Goal: Task Accomplishment & Management: Use online tool/utility

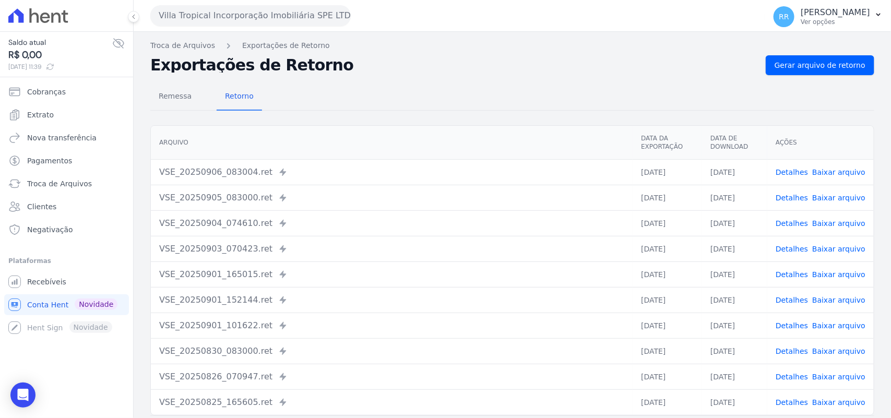
click at [260, 24] on button "Villa Tropical Incorporação Imobiliária SPE LTDA" at bounding box center [250, 15] width 201 height 21
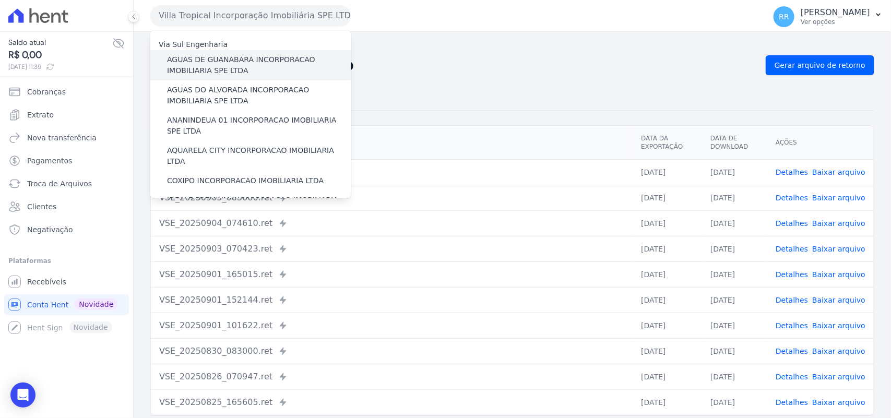
click at [251, 69] on label "AGUAS DE GUANABARA INCORPORACAO IMOBILIARIA SPE LTDA" at bounding box center [259, 65] width 184 height 22
click at [0, 0] on input "AGUAS DE GUANABARA INCORPORACAO IMOBILIARIA SPE LTDA" at bounding box center [0, 0] width 0 height 0
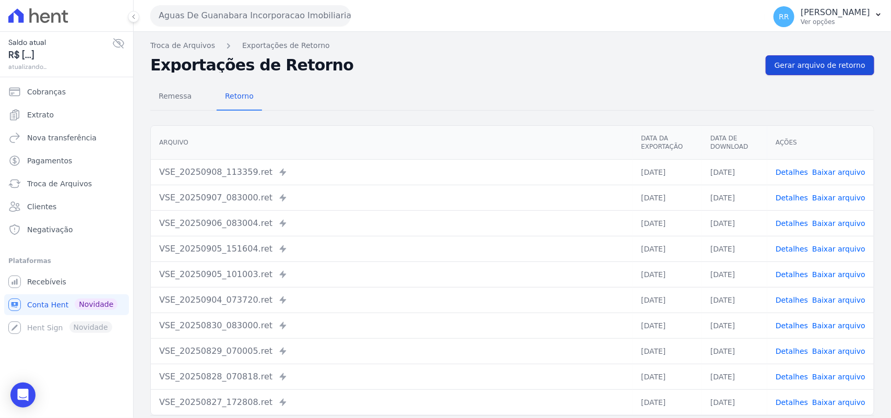
click at [802, 60] on span "Gerar arquivo de retorno" at bounding box center [820, 65] width 91 height 10
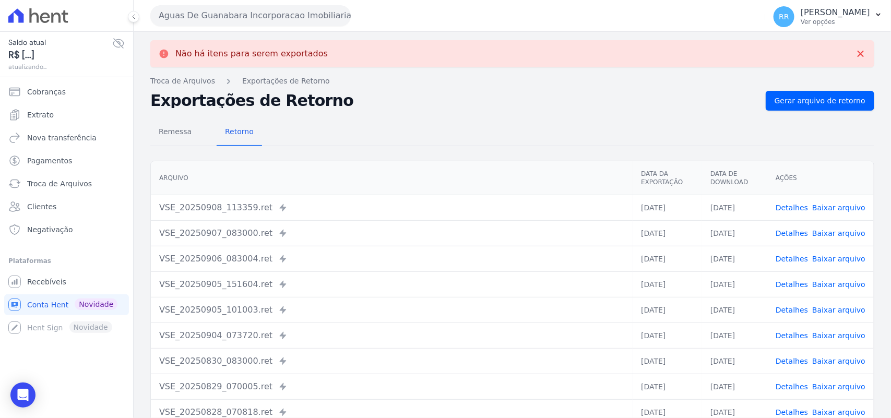
click at [401, 87] on div "Não há itens para serem exportados Troca de [GEOGRAPHIC_DATA] Exportações de Re…" at bounding box center [513, 264] width 758 height 465
click at [418, 141] on div "Remessa Retorno" at bounding box center [512, 132] width 724 height 27
click at [470, 144] on div "Remessa Retorno" at bounding box center [512, 132] width 724 height 27
click at [422, 160] on div "Arquivo Data da Exportação Data de Download Ações VSE_20250908_113359.ret Envia…" at bounding box center [513, 306] width 758 height 299
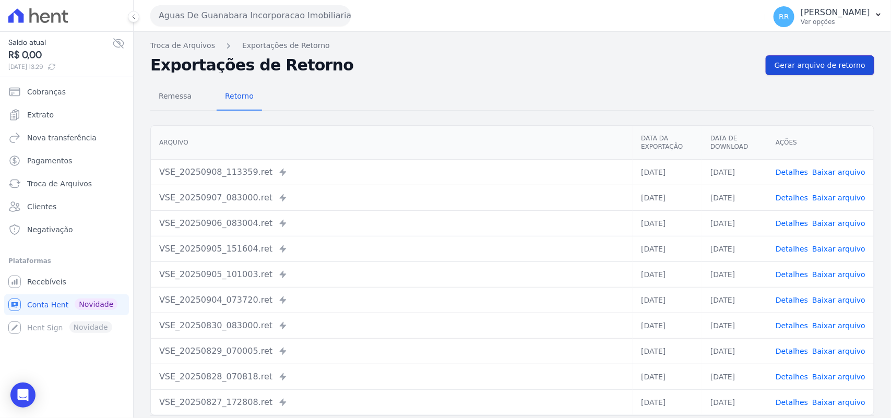
click at [827, 59] on link "Gerar arquivo de retorno" at bounding box center [820, 65] width 109 height 20
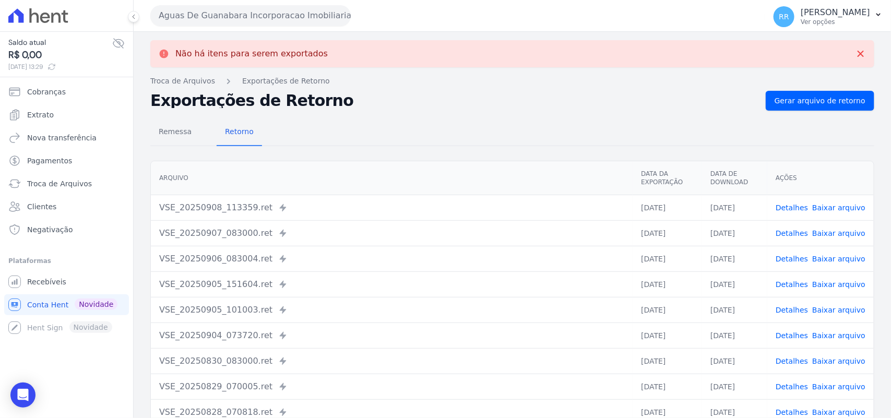
click at [218, 6] on button "Aguas De Guanabara Incorporacao Imobiliaria SPE LTDA" at bounding box center [250, 15] width 201 height 21
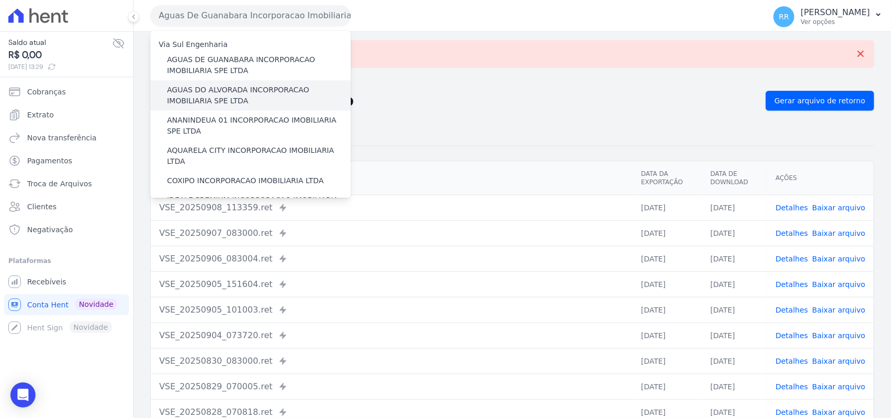
click at [201, 96] on label "AGUAS DO ALVORADA INCORPORACAO IMOBILIARIA SPE LTDA" at bounding box center [259, 96] width 184 height 22
click at [0, 0] on input "AGUAS DO ALVORADA INCORPORACAO IMOBILIARIA SPE LTDA" at bounding box center [0, 0] width 0 height 0
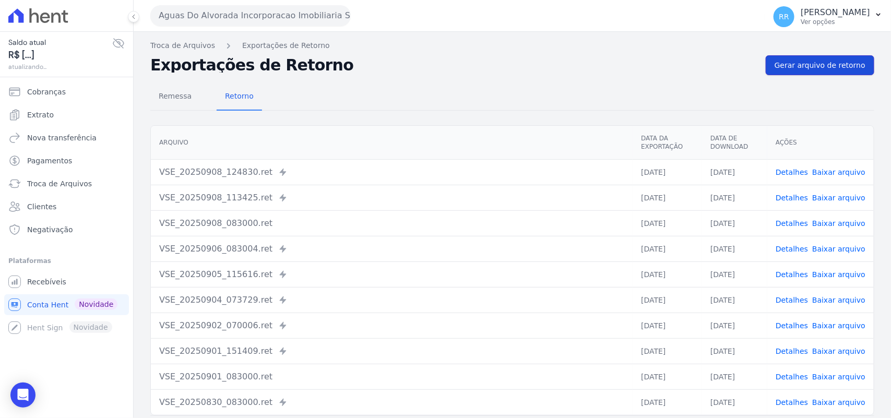
click at [771, 56] on link "Gerar arquivo de retorno" at bounding box center [820, 65] width 109 height 20
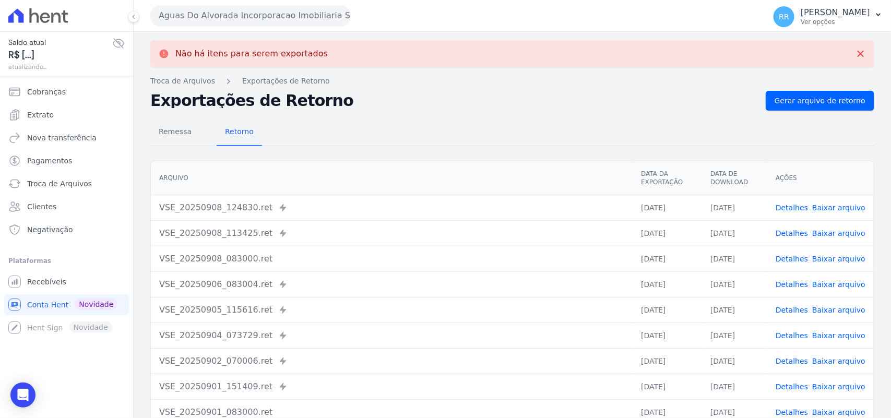
click at [326, 22] on button "Aguas Do Alvorada Incorporacao Imobiliaria SPE LTDA" at bounding box center [250, 15] width 201 height 21
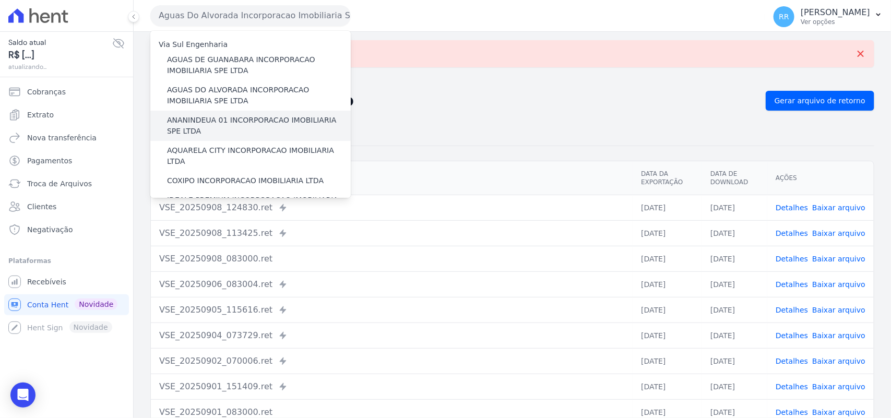
click at [194, 123] on label "ANANINDEUA 01 INCORPORACAO IMOBILIARIA SPE LTDA" at bounding box center [259, 126] width 184 height 22
click at [0, 0] on input "ANANINDEUA 01 INCORPORACAO IMOBILIARIA SPE LTDA" at bounding box center [0, 0] width 0 height 0
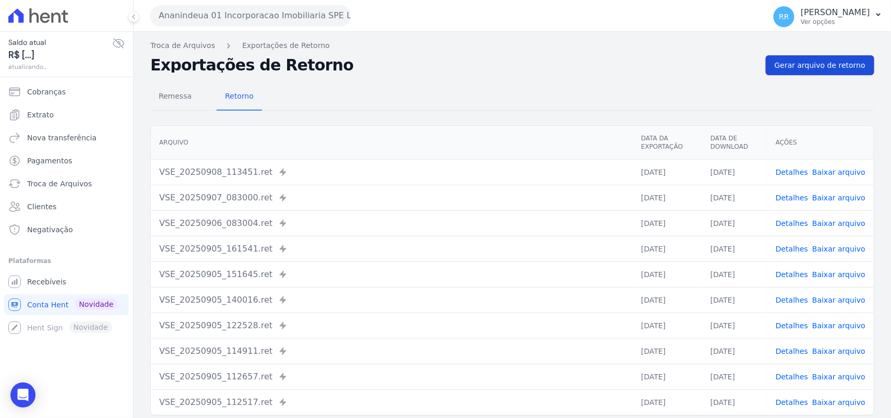
click at [834, 72] on link "Gerar arquivo de retorno" at bounding box center [820, 65] width 109 height 20
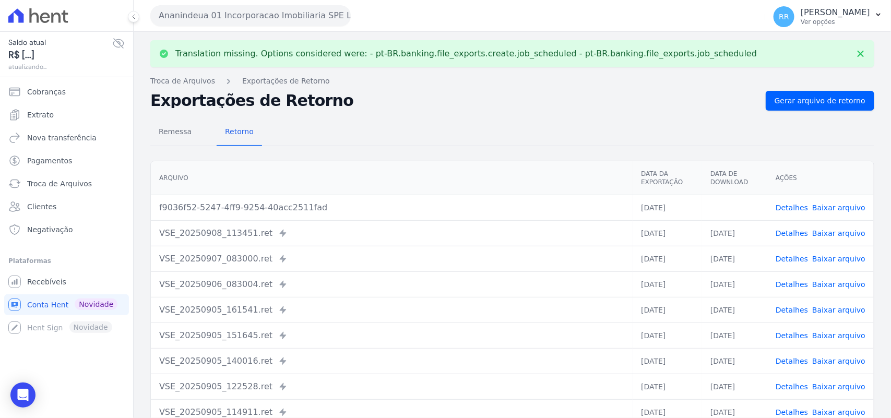
click at [842, 209] on link "Baixar arquivo" at bounding box center [838, 208] width 53 height 8
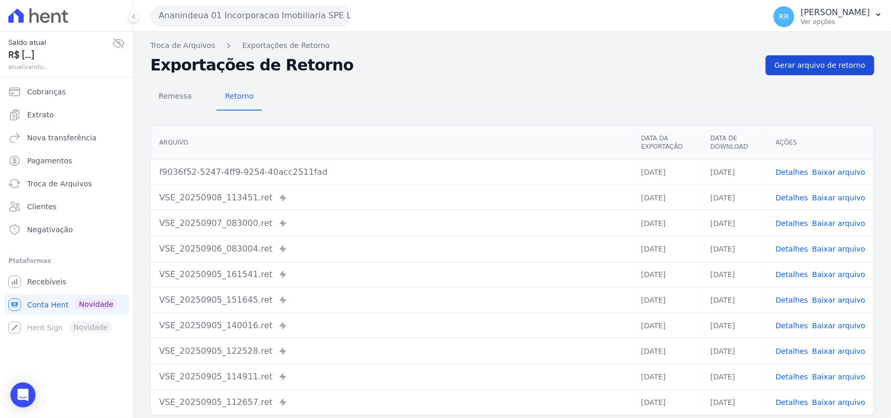
click at [826, 70] on span "Gerar arquivo de retorno" at bounding box center [820, 65] width 91 height 10
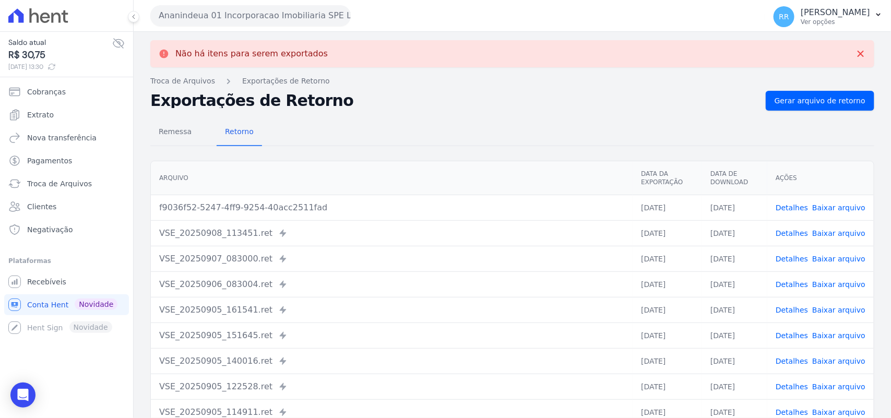
click at [842, 209] on link "Baixar arquivo" at bounding box center [838, 208] width 53 height 8
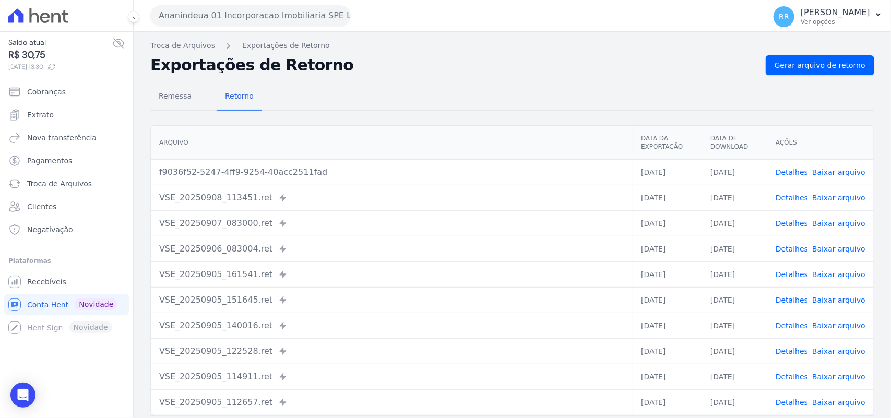
drag, startPoint x: 390, startPoint y: 126, endPoint x: 383, endPoint y: 101, distance: 26.6
click at [390, 126] on th "Arquivo" at bounding box center [392, 143] width 482 height 34
click at [300, 11] on button "Ananindeua 01 Incorporacao Imobiliaria SPE LTDA" at bounding box center [250, 15] width 201 height 21
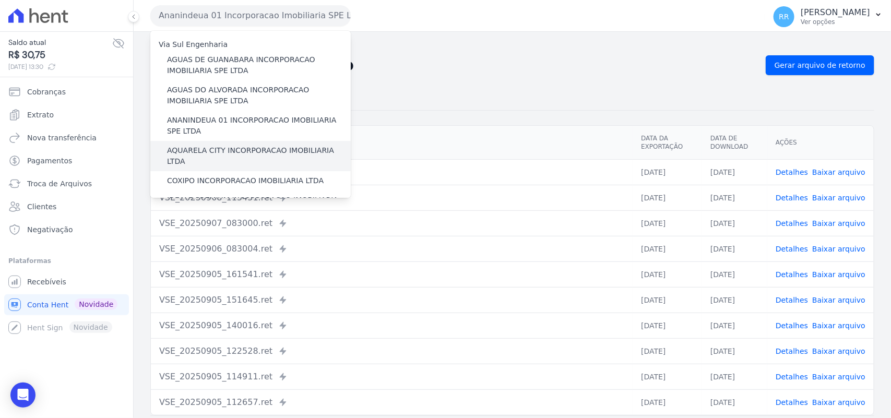
click at [194, 152] on label "AQUARELA CITY INCORPORACAO IMOBILIARIA LTDA" at bounding box center [259, 156] width 184 height 22
click at [0, 0] on input "AQUARELA CITY INCORPORACAO IMOBILIARIA LTDA" at bounding box center [0, 0] width 0 height 0
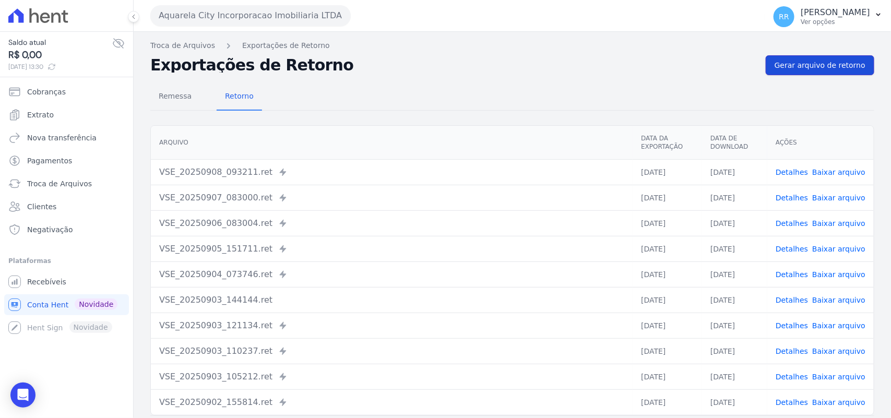
click at [805, 68] on span "Gerar arquivo de retorno" at bounding box center [820, 65] width 91 height 10
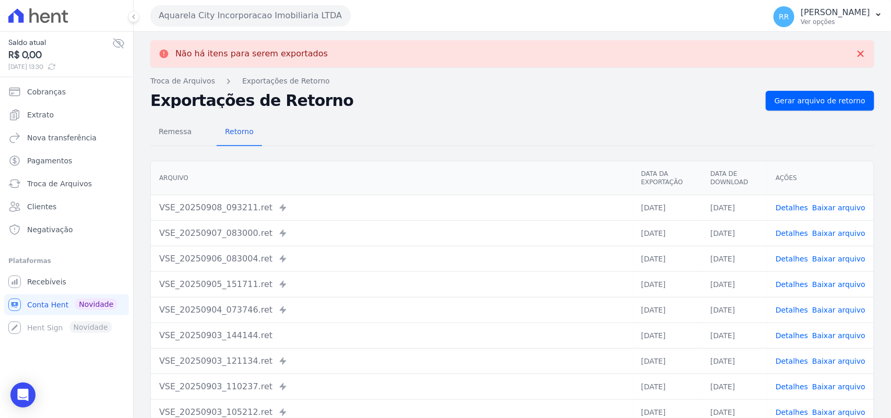
click at [329, 16] on button "Aquarela City Incorporacao Imobiliaria LTDA" at bounding box center [250, 15] width 201 height 21
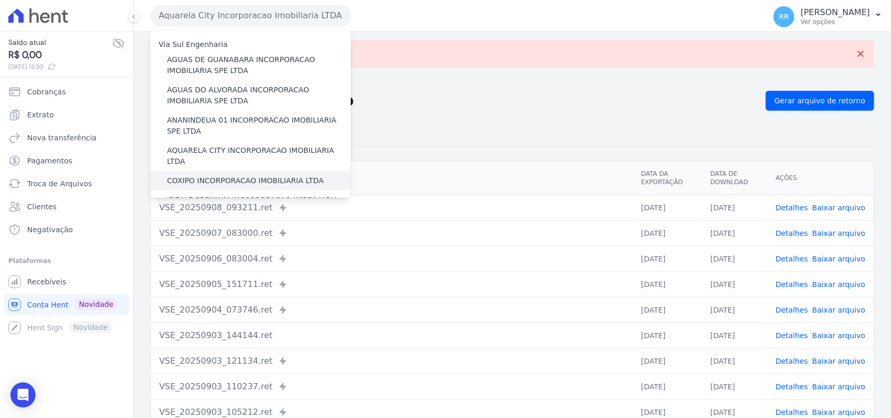
click at [218, 175] on label "COXIPO INCORPORACAO IMOBILIARIA LTDA" at bounding box center [245, 180] width 157 height 11
click at [0, 0] on input "COXIPO INCORPORACAO IMOBILIARIA LTDA" at bounding box center [0, 0] width 0 height 0
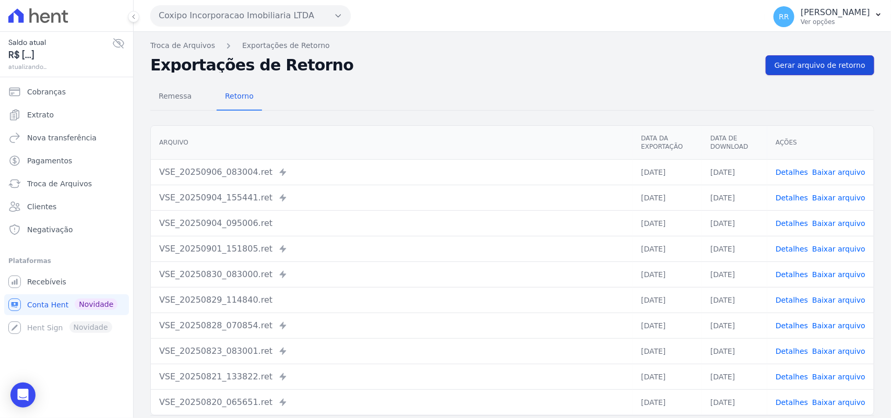
click at [820, 64] on span "Gerar arquivo de retorno" at bounding box center [820, 65] width 91 height 10
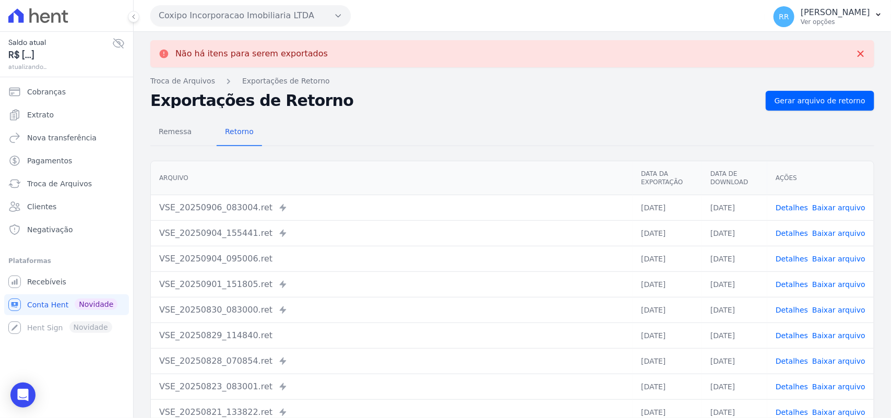
click at [235, 17] on button "Coxipo Incorporacao Imobiliaria LTDA" at bounding box center [250, 15] width 201 height 21
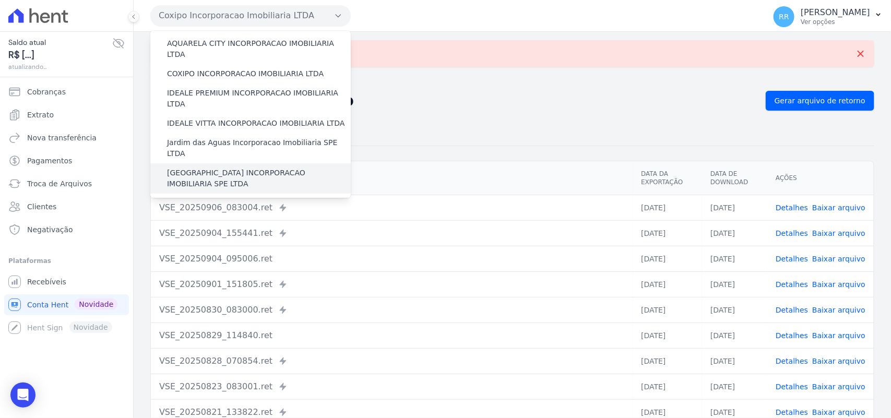
scroll to position [109, 0]
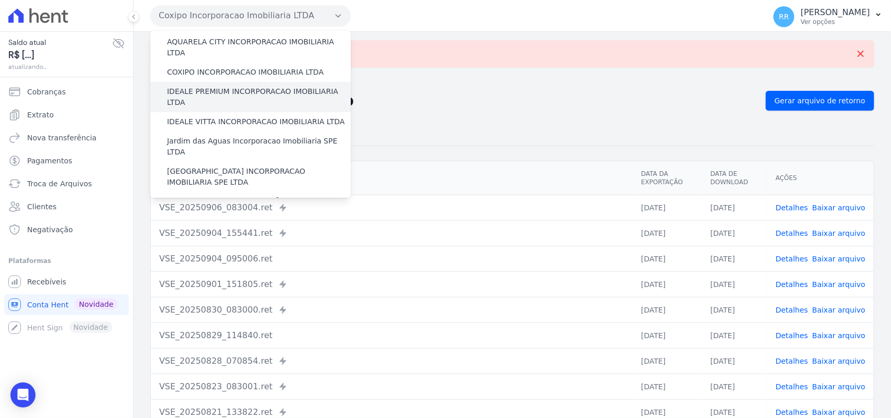
click at [203, 86] on label "IDEALE PREMIUM INCORPORACAO IMOBILIARIA LTDA" at bounding box center [259, 97] width 184 height 22
click at [0, 0] on input "IDEALE PREMIUM INCORPORACAO IMOBILIARIA LTDA" at bounding box center [0, 0] width 0 height 0
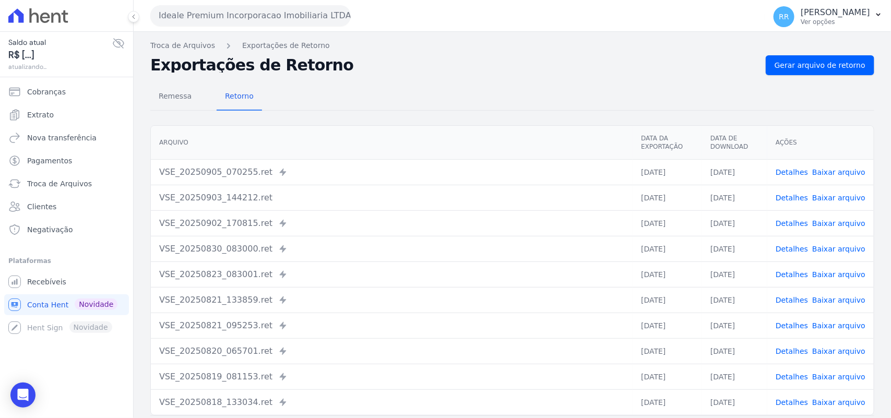
click at [806, 46] on nav "Troca de Arquivos Exportações de Retorno" at bounding box center [512, 45] width 724 height 11
click at [805, 51] on nav "Troca de Arquivos Exportações de Retorno" at bounding box center [512, 45] width 724 height 11
click at [803, 59] on link "Gerar arquivo de retorno" at bounding box center [820, 65] width 109 height 20
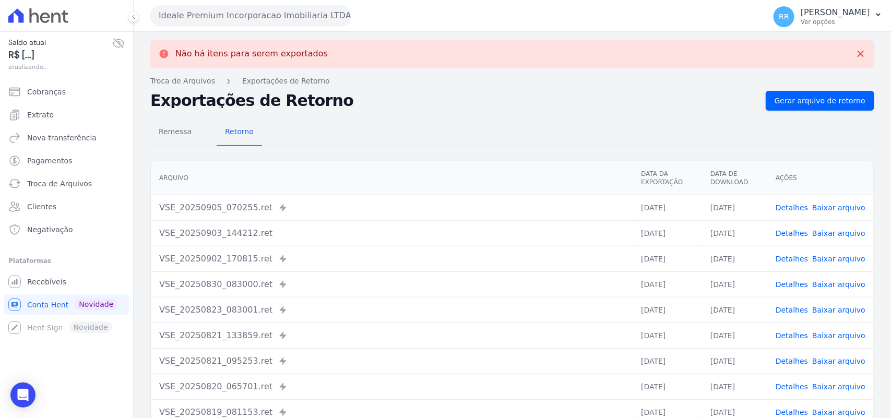
click at [173, 19] on button "Ideale Premium Incorporacao Imobiliaria LTDA" at bounding box center [250, 15] width 201 height 21
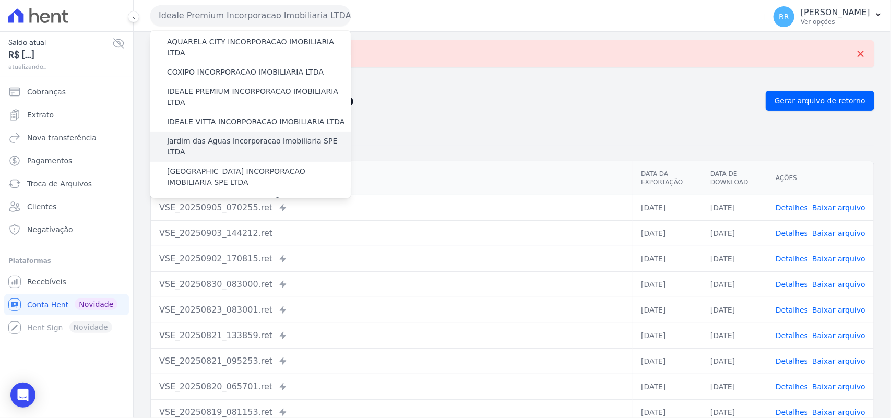
click at [217, 136] on label "Jardim das Aguas Incorporacao Imobiliaria SPE LTDA" at bounding box center [259, 147] width 184 height 22
click at [0, 0] on input "Jardim das Aguas Incorporacao Imobiliaria SPE LTDA" at bounding box center [0, 0] width 0 height 0
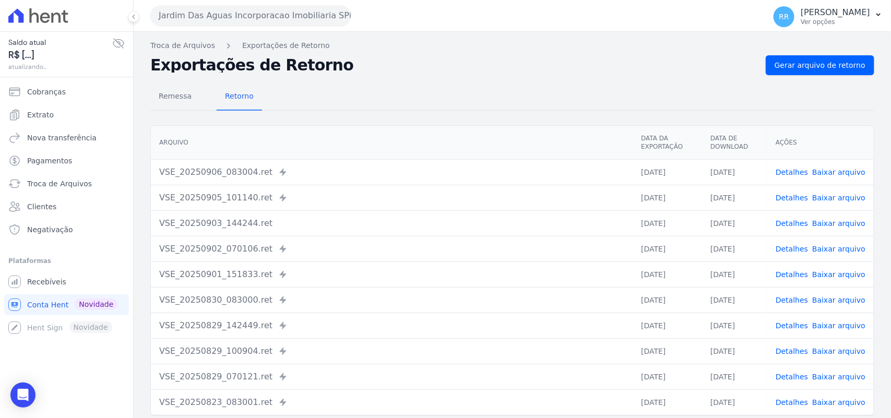
click at [808, 50] on nav "Troca de Arquivos Exportações de Retorno" at bounding box center [512, 45] width 724 height 11
click at [806, 56] on link "Gerar arquivo de retorno" at bounding box center [820, 65] width 109 height 20
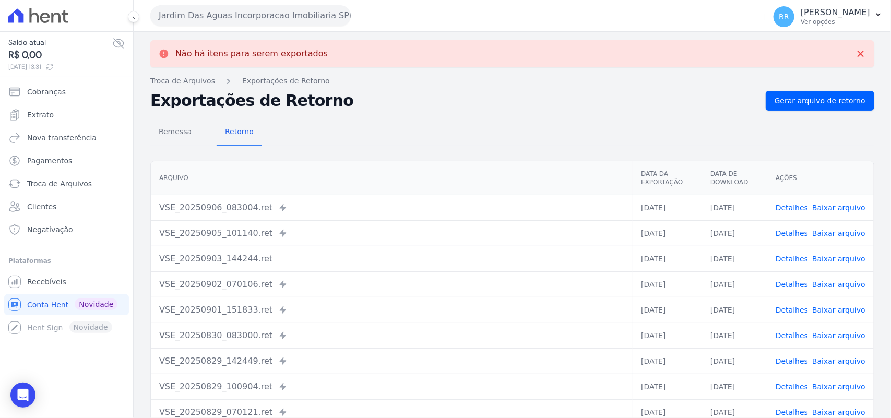
click at [256, 19] on button "Jardim Das Aguas Incorporacao Imobiliaria SPE LTDA" at bounding box center [250, 15] width 201 height 21
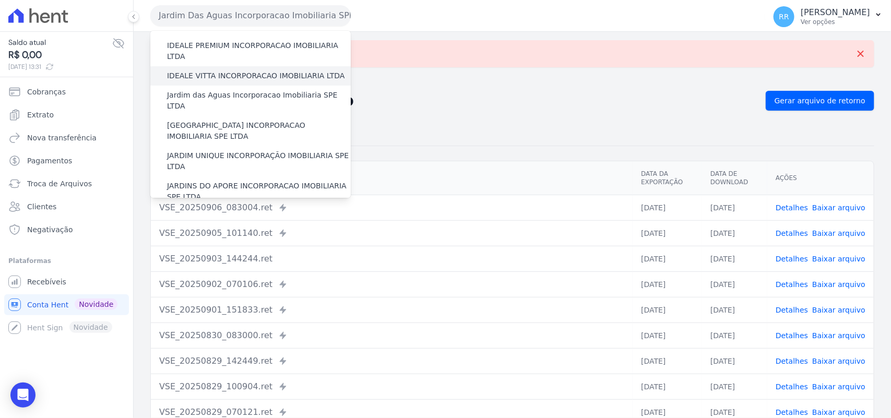
scroll to position [152, 0]
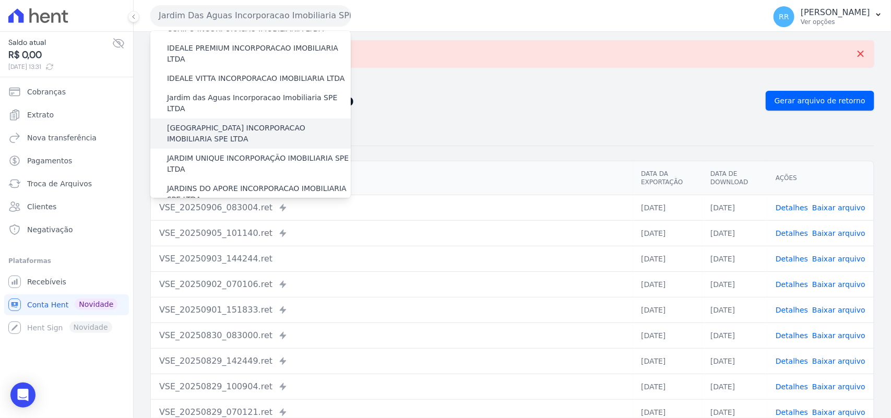
click at [218, 123] on label "[GEOGRAPHIC_DATA] INCORPORACAO IMOBILIARIA SPE LTDA" at bounding box center [259, 134] width 184 height 22
click at [0, 0] on input "[GEOGRAPHIC_DATA] INCORPORACAO IMOBILIARIA SPE LTDA" at bounding box center [0, 0] width 0 height 0
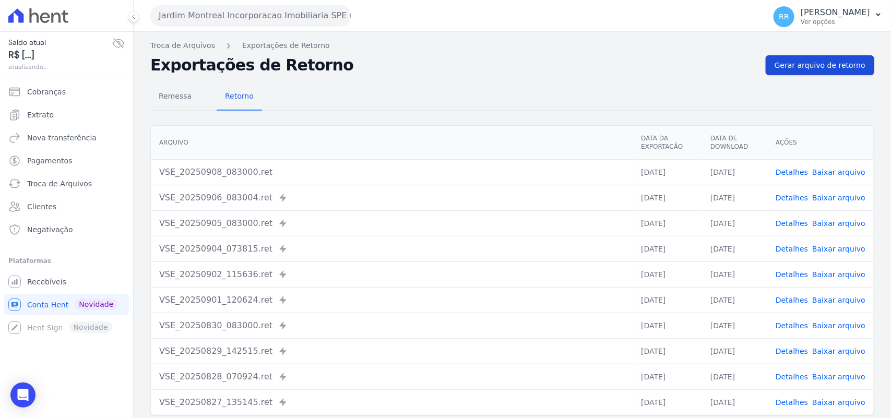
click at [808, 58] on link "Gerar arquivo de retorno" at bounding box center [820, 65] width 109 height 20
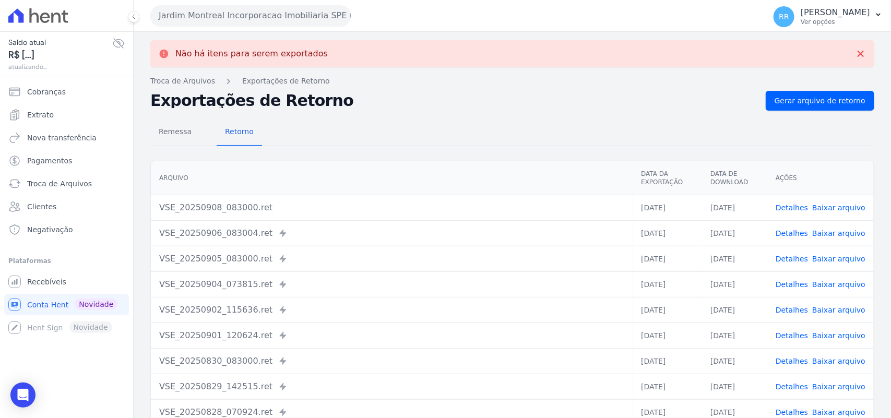
click at [195, 5] on button "Jardim Montreal Incorporacao Imobiliaria SPE LTDA" at bounding box center [250, 15] width 201 height 21
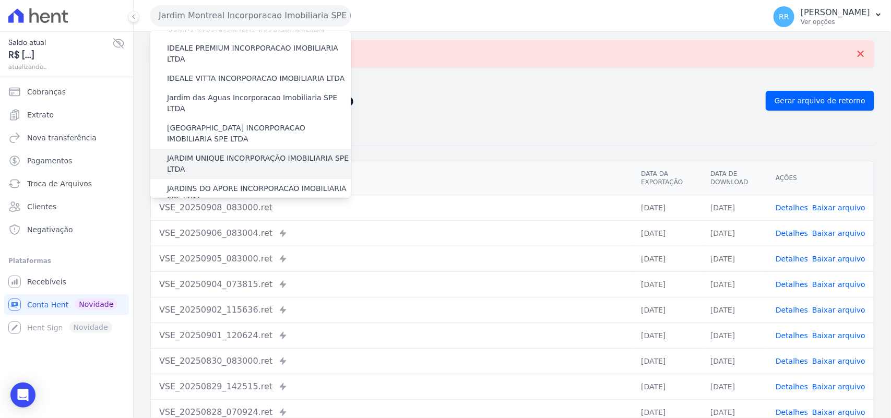
click at [247, 153] on label "JARDIM UNIQUE INCORPORAÇÃO IMOBILIARIA SPE LTDA" at bounding box center [259, 164] width 184 height 22
click at [0, 0] on input "JARDIM UNIQUE INCORPORAÇÃO IMOBILIARIA SPE LTDA" at bounding box center [0, 0] width 0 height 0
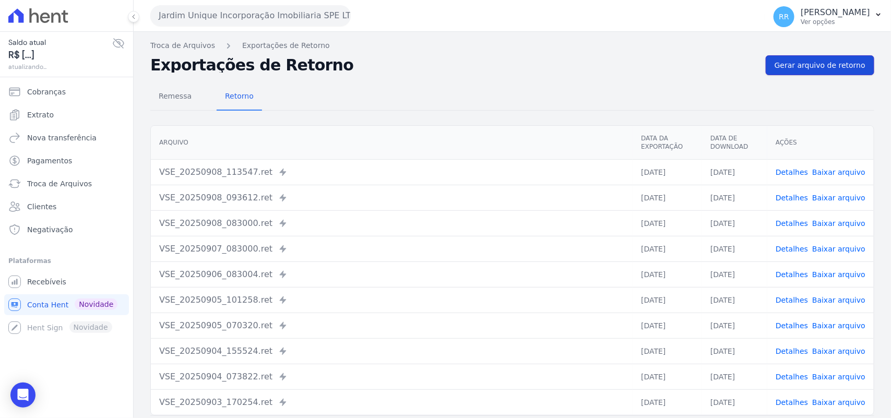
click at [810, 70] on span "Gerar arquivo de retorno" at bounding box center [820, 65] width 91 height 10
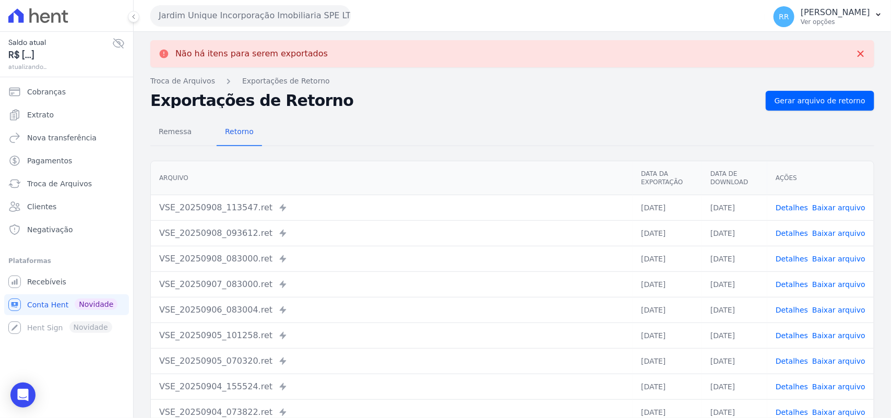
click at [209, 21] on button "Jardim Unique Incorporação Imobiliaria SPE LTDA" at bounding box center [250, 15] width 201 height 21
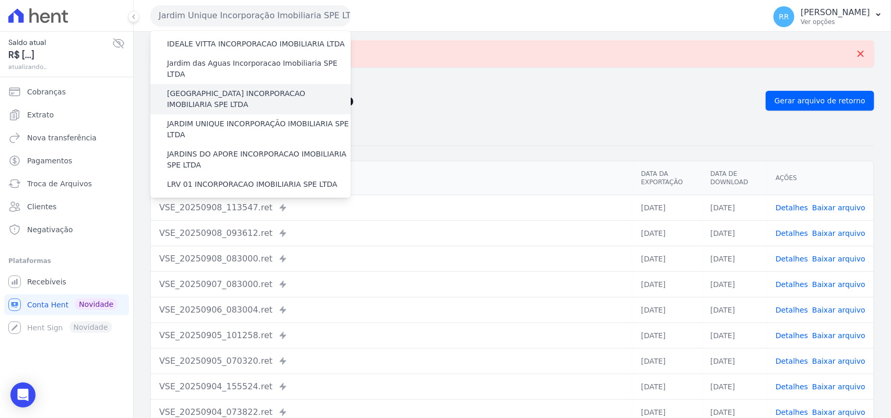
scroll to position [196, 0]
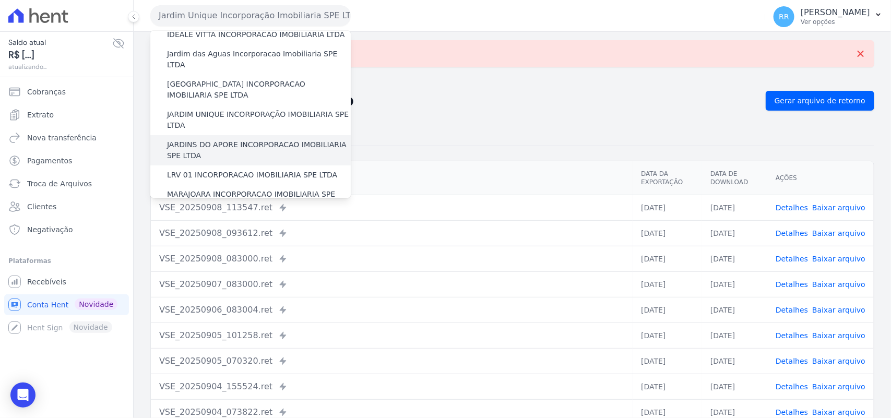
click at [233, 139] on label "JARDINS DO APORE INCORPORACAO IMOBILIARIA SPE LTDA" at bounding box center [259, 150] width 184 height 22
click at [0, 0] on input "JARDINS DO APORE INCORPORACAO IMOBILIARIA SPE LTDA" at bounding box center [0, 0] width 0 height 0
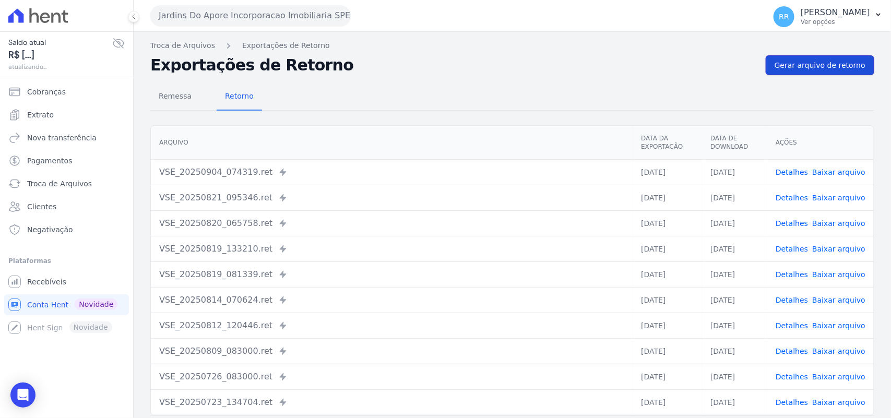
click at [837, 65] on span "Gerar arquivo de retorno" at bounding box center [820, 65] width 91 height 10
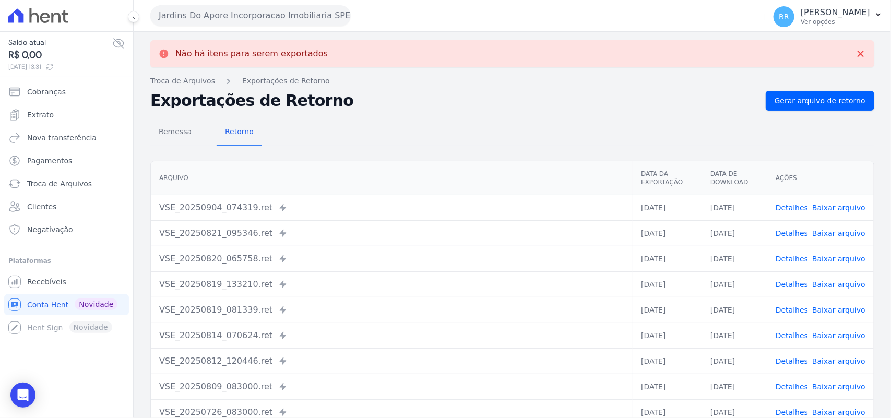
click at [205, 19] on button "Jardins Do Apore Incorporacao Imobiliaria SPE LTDA" at bounding box center [250, 15] width 201 height 21
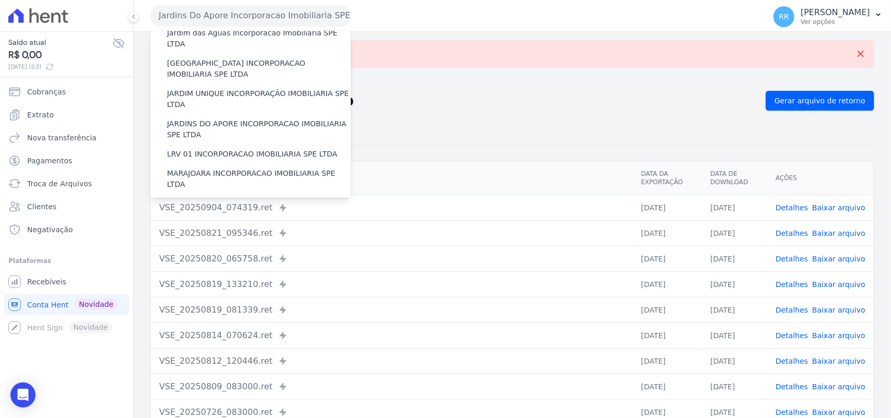
scroll to position [217, 0]
click at [205, 148] on label "LRV 01 INCORPORACAO IMOBILIARIA SPE LTDA" at bounding box center [252, 153] width 170 height 11
click at [0, 0] on input "LRV 01 INCORPORACAO IMOBILIARIA SPE LTDA" at bounding box center [0, 0] width 0 height 0
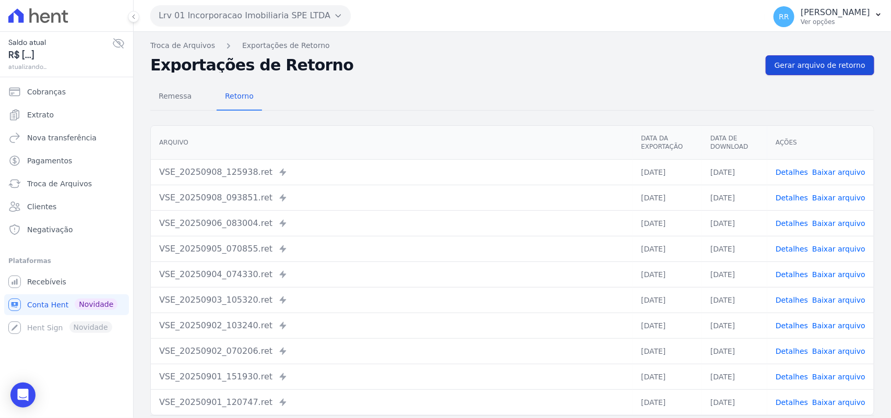
click at [837, 74] on link "Gerar arquivo de retorno" at bounding box center [820, 65] width 109 height 20
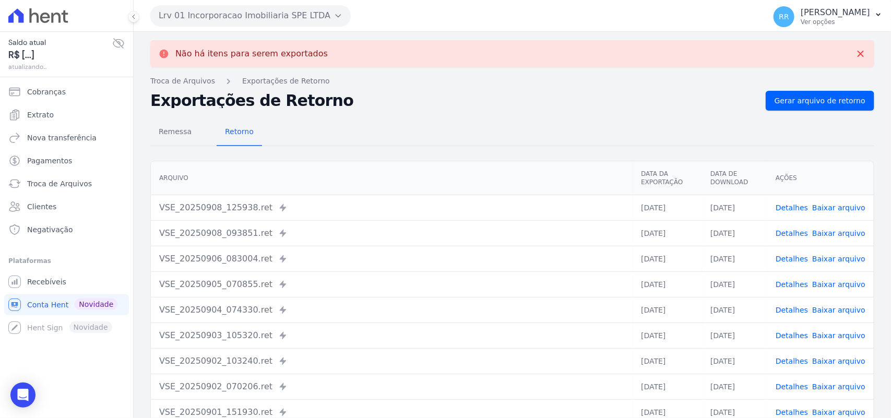
click at [244, 9] on button "Lrv 01 Incorporacao Imobiliaria SPE LTDA" at bounding box center [250, 15] width 201 height 21
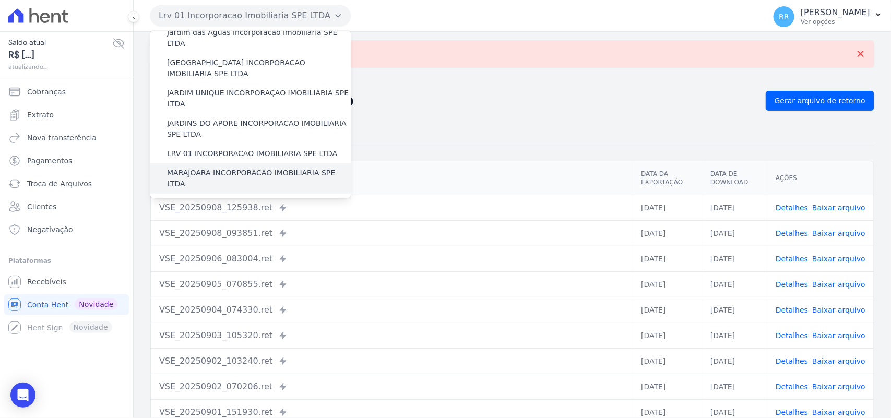
click at [199, 168] on label "MARAJOARA INCORPORACAO IMOBILIARIA SPE LTDA" at bounding box center [259, 179] width 184 height 22
click at [0, 0] on input "MARAJOARA INCORPORACAO IMOBILIARIA SPE LTDA" at bounding box center [0, 0] width 0 height 0
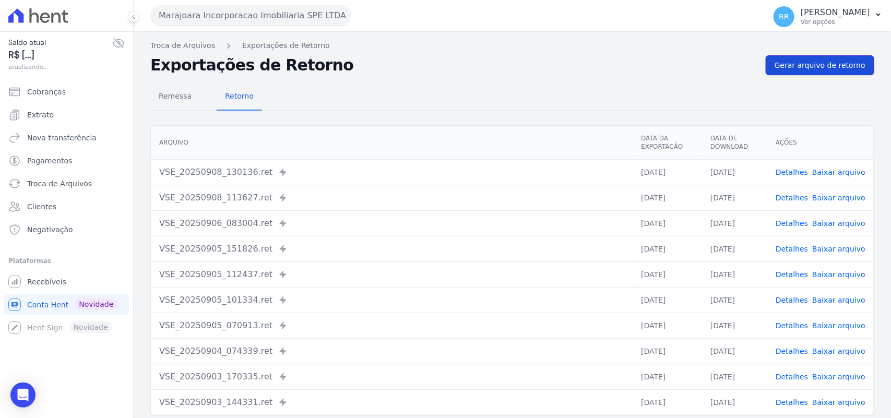
click at [810, 74] on link "Gerar arquivo de retorno" at bounding box center [820, 65] width 109 height 20
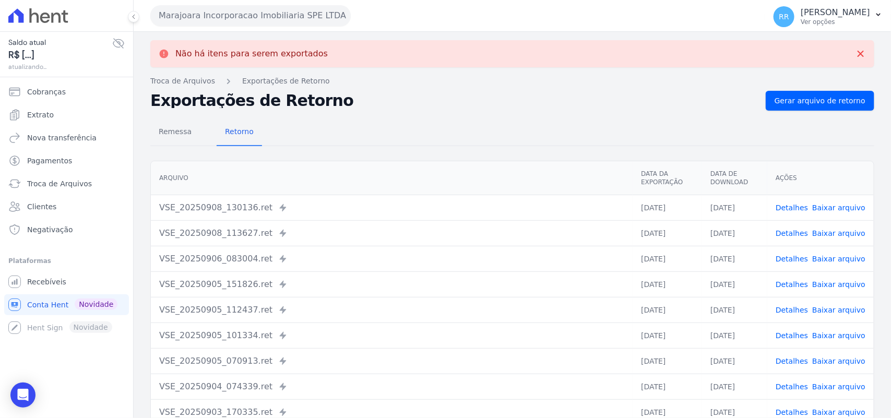
click at [197, 20] on button "Marajoara Incorporacao Imobiliaria SPE LTDA" at bounding box center [250, 15] width 201 height 21
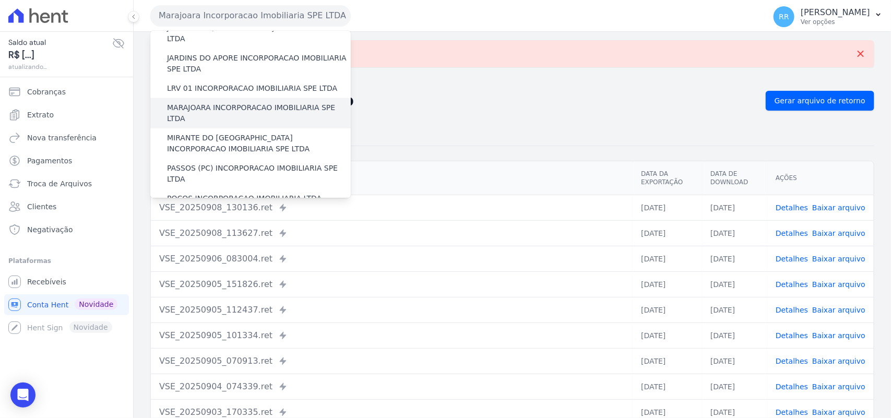
scroll to position [261, 0]
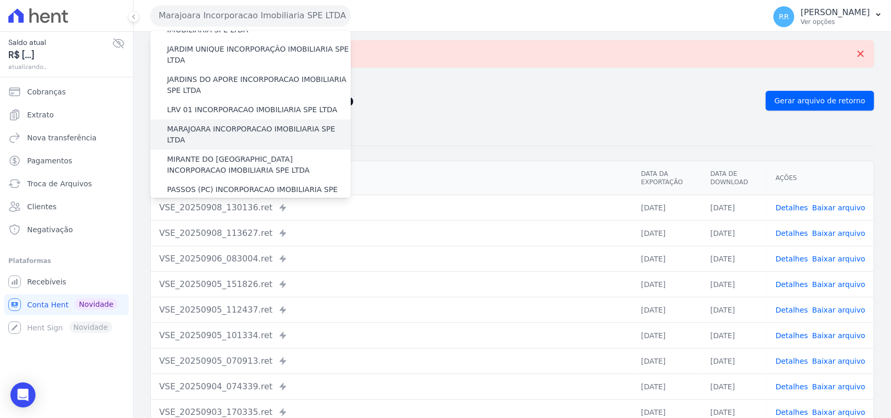
click at [200, 124] on label "MARAJOARA INCORPORACAO IMOBILIARIA SPE LTDA" at bounding box center [259, 135] width 184 height 22
click at [0, 0] on input "MARAJOARA INCORPORACAO IMOBILIARIA SPE LTDA" at bounding box center [0, 0] width 0 height 0
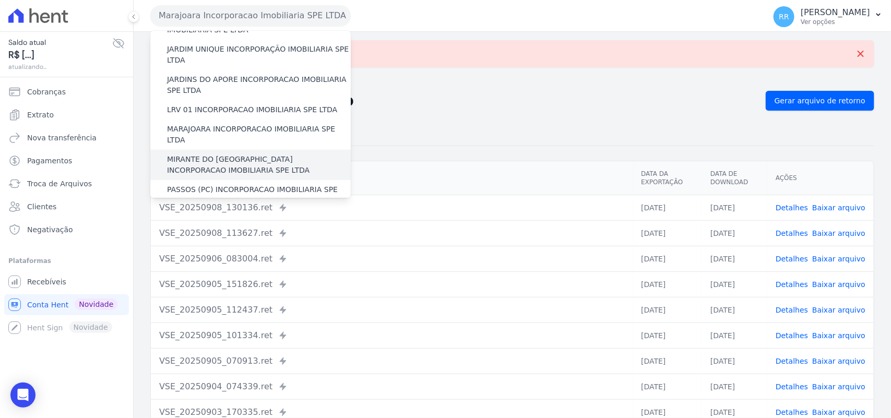
click at [198, 154] on label "MIRANTE DO [GEOGRAPHIC_DATA] INCORPORACAO IMOBILIARIA SPE LTDA" at bounding box center [259, 165] width 184 height 22
click at [0, 0] on input "MIRANTE DO [GEOGRAPHIC_DATA] INCORPORACAO IMOBILIARIA SPE LTDA" at bounding box center [0, 0] width 0 height 0
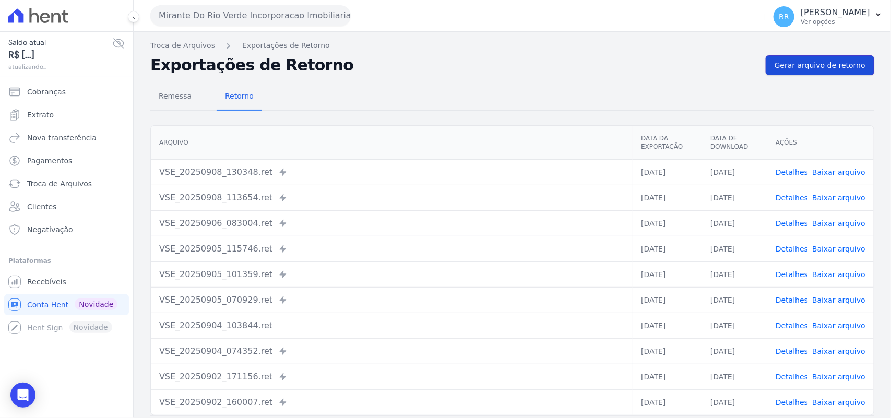
click at [823, 61] on span "Gerar arquivo de retorno" at bounding box center [820, 65] width 91 height 10
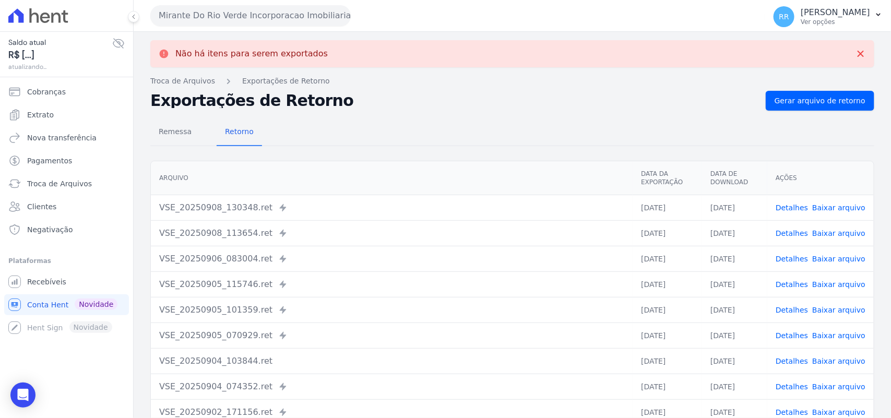
click at [232, 17] on button "Mirante Do Rio Verde Incorporacao Imobiliaria SPE LTDA" at bounding box center [250, 15] width 201 height 21
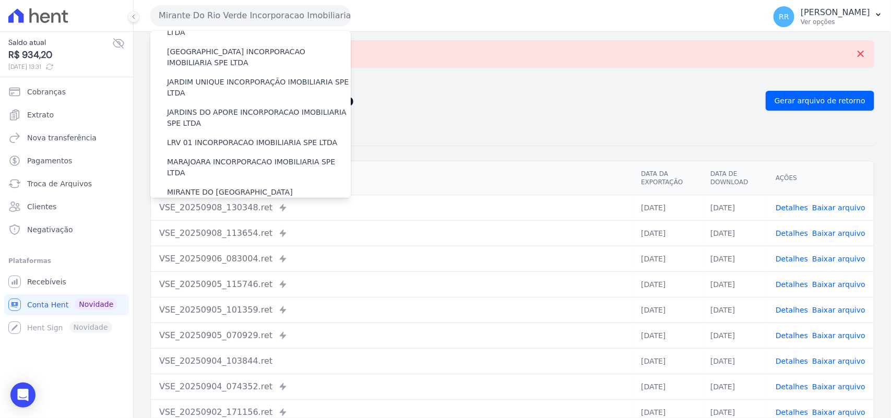
scroll to position [282, 0]
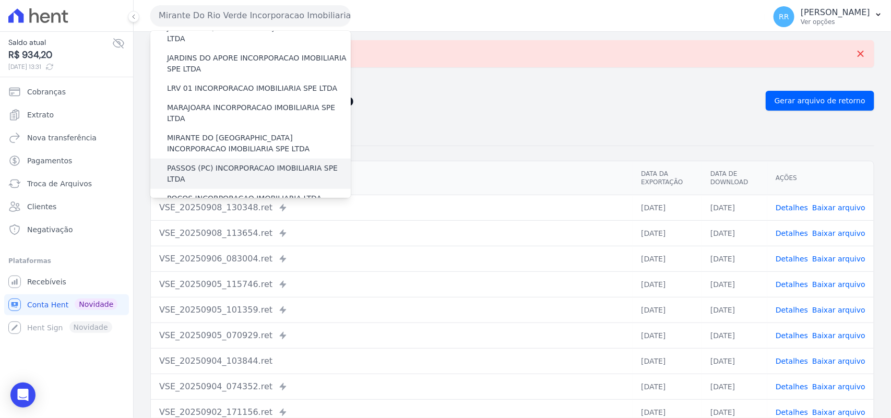
click at [186, 163] on label "PASSOS (PC) INCORPORACAO IMOBILIARIA SPE LTDA" at bounding box center [259, 174] width 184 height 22
click at [0, 0] on input "PASSOS (PC) INCORPORACAO IMOBILIARIA SPE LTDA" at bounding box center [0, 0] width 0 height 0
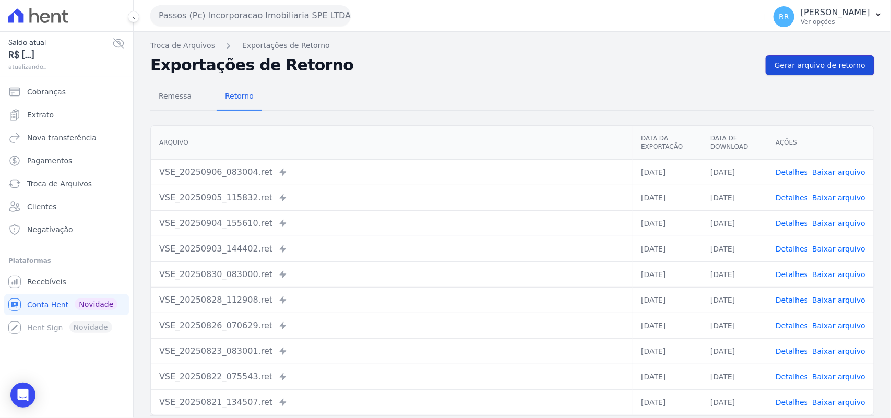
click at [852, 74] on link "Gerar arquivo de retorno" at bounding box center [820, 65] width 109 height 20
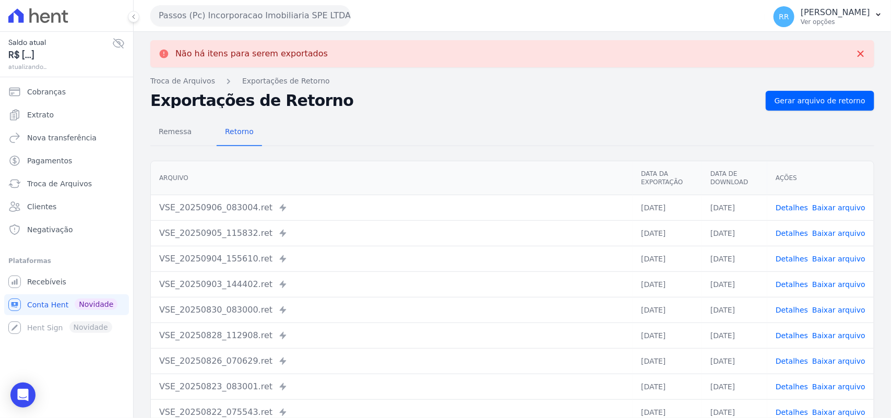
click at [193, 15] on button "Passos (Pc) Incorporacao Imobiliaria SPE LTDA" at bounding box center [250, 15] width 201 height 21
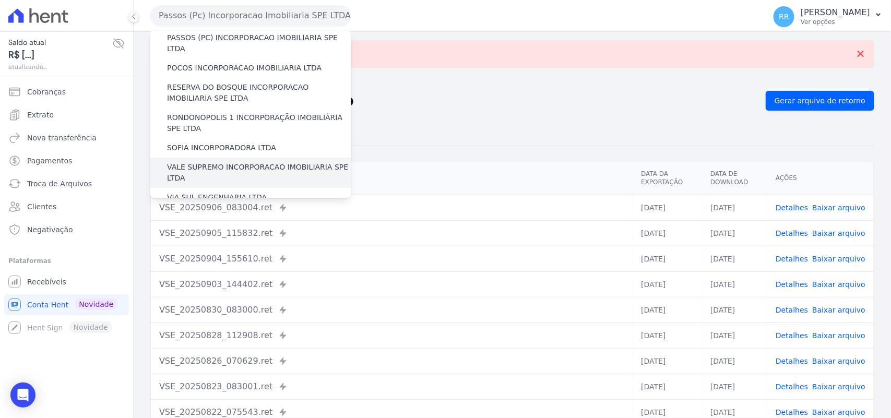
scroll to position [392, 0]
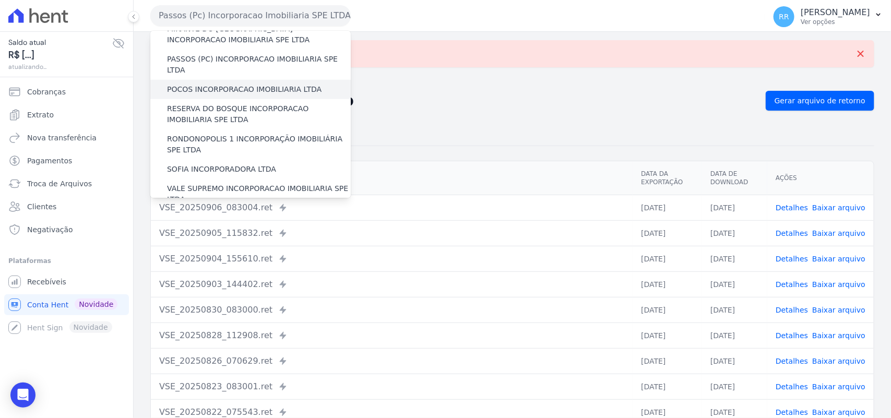
click at [184, 80] on div "POCOS INCORPORACAO IMOBILIARIA LTDA" at bounding box center [250, 89] width 201 height 19
click at [186, 84] on label "POCOS INCORPORACAO IMOBILIARIA LTDA" at bounding box center [244, 89] width 155 height 11
click at [0, 0] on input "POCOS INCORPORACAO IMOBILIARIA LTDA" at bounding box center [0, 0] width 0 height 0
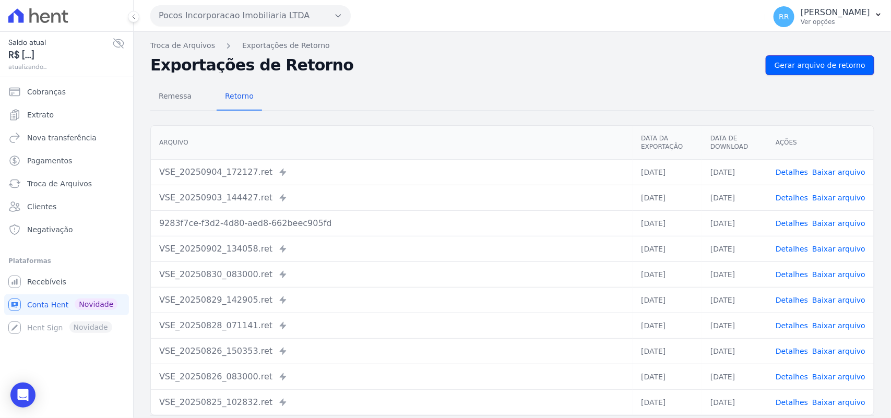
click at [825, 68] on span "Gerar arquivo de retorno" at bounding box center [820, 65] width 91 height 10
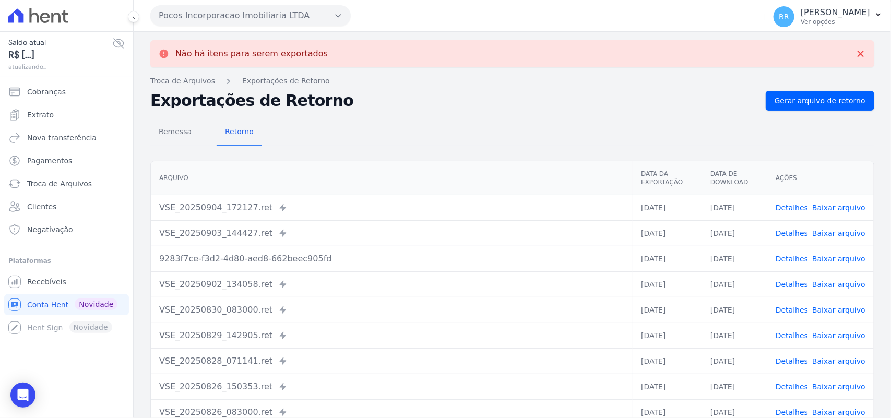
click at [178, 6] on button "Pocos Incorporacao Imobiliaria LTDA" at bounding box center [250, 15] width 201 height 21
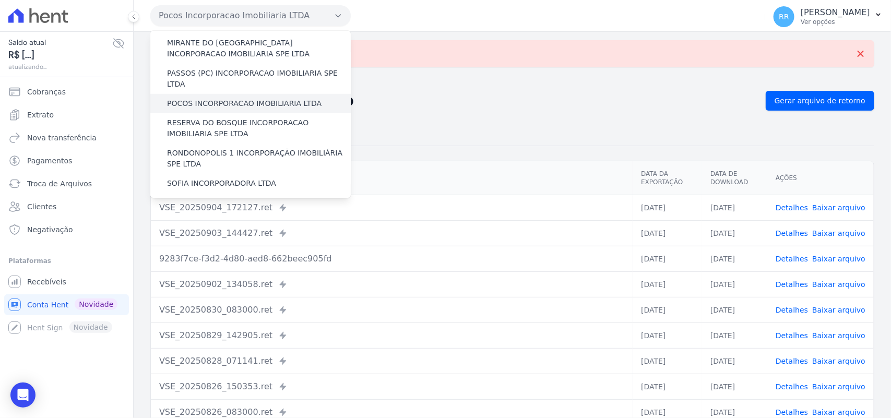
scroll to position [368, 0]
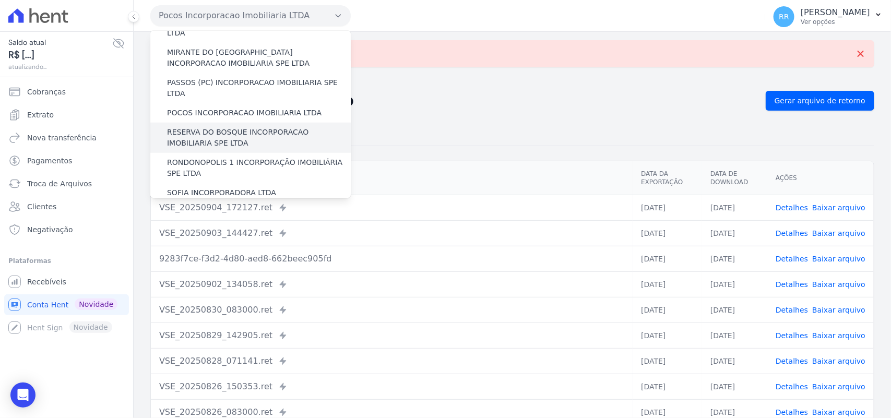
click at [217, 127] on label "RESERVA DO BOSQUE INCORPORACAO IMOBILIARIA SPE LTDA" at bounding box center [259, 138] width 184 height 22
click at [0, 0] on input "RESERVA DO BOSQUE INCORPORACAO IMOBILIARIA SPE LTDA" at bounding box center [0, 0] width 0 height 0
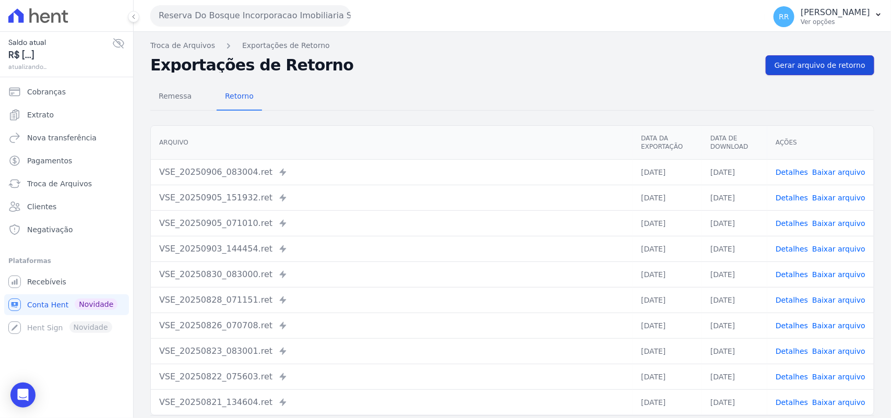
click at [838, 72] on link "Gerar arquivo de retorno" at bounding box center [820, 65] width 109 height 20
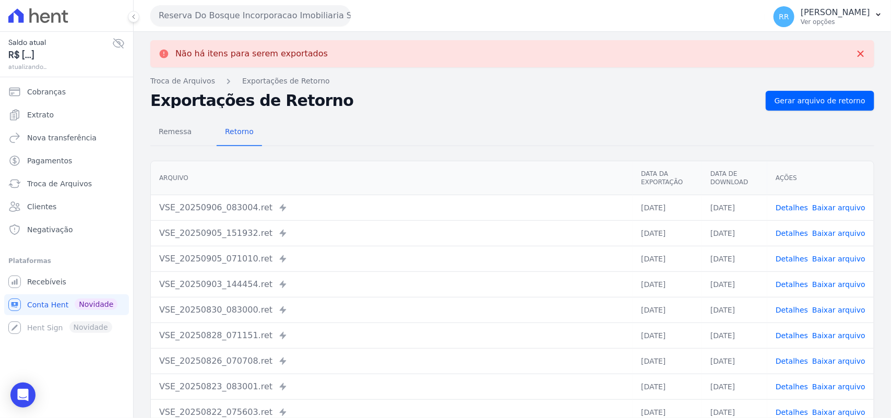
click at [215, 11] on button "Reserva Do Bosque Incorporacao Imobiliaria SPE LTDA" at bounding box center [250, 15] width 201 height 21
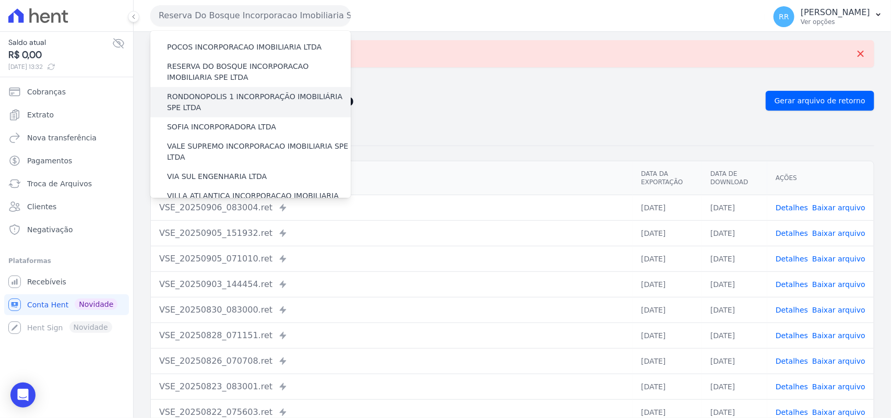
scroll to position [413, 0]
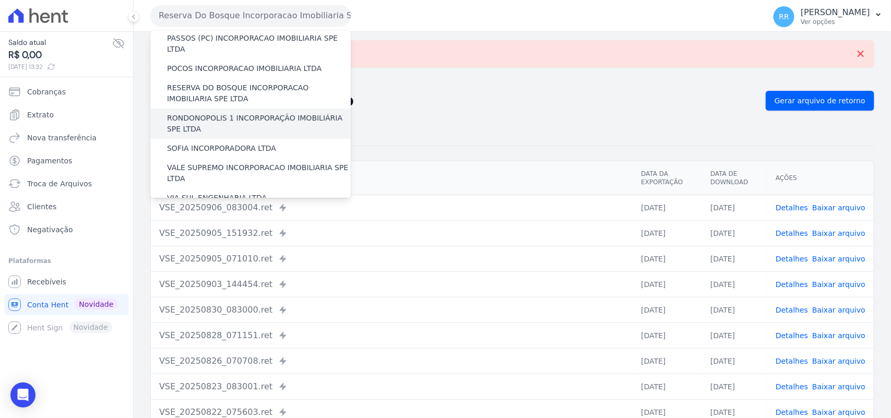
click at [219, 113] on label "RONDONOPOLIS 1 INCORPORAÇÃO IMOBILIÁRIA SPE LTDA" at bounding box center [259, 124] width 184 height 22
click at [0, 0] on input "RONDONOPOLIS 1 INCORPORAÇÃO IMOBILIÁRIA SPE LTDA" at bounding box center [0, 0] width 0 height 0
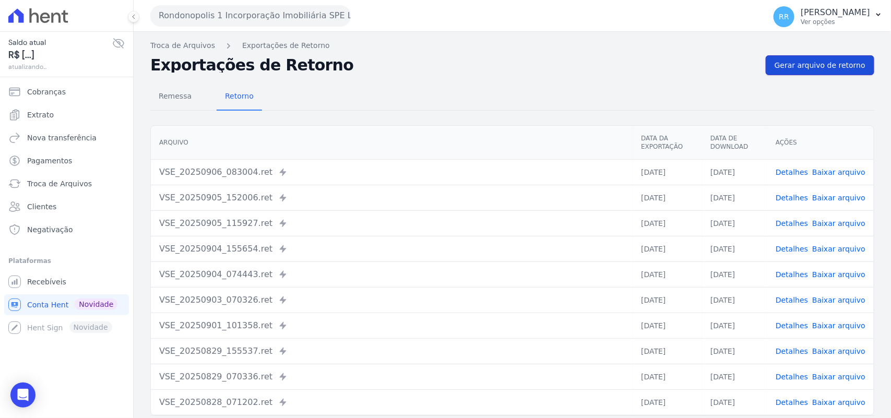
click at [828, 68] on span "Gerar arquivo de retorno" at bounding box center [820, 65] width 91 height 10
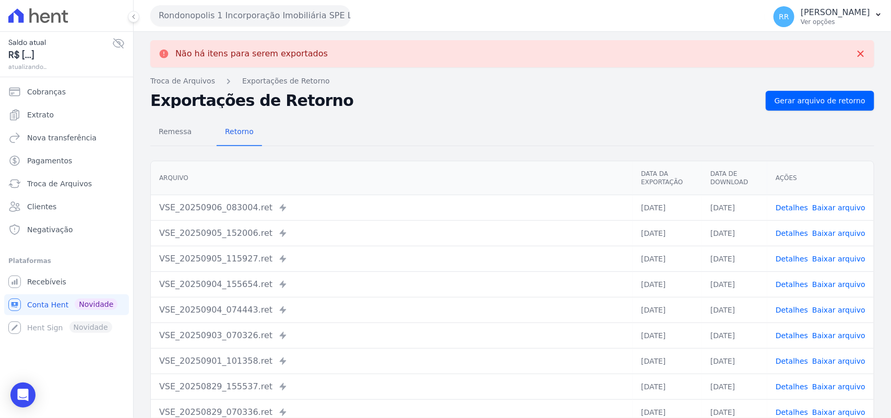
click at [218, 20] on button "Rondonopolis 1 Incorporação Imobiliária SPE LTDA" at bounding box center [250, 15] width 201 height 21
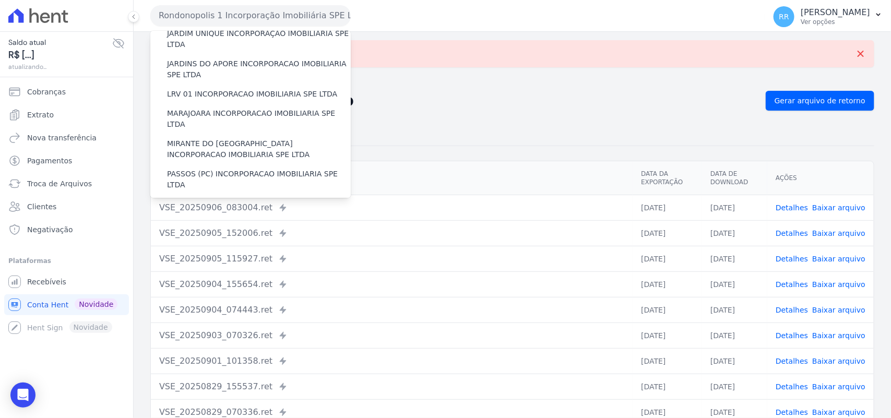
scroll to position [392, 0]
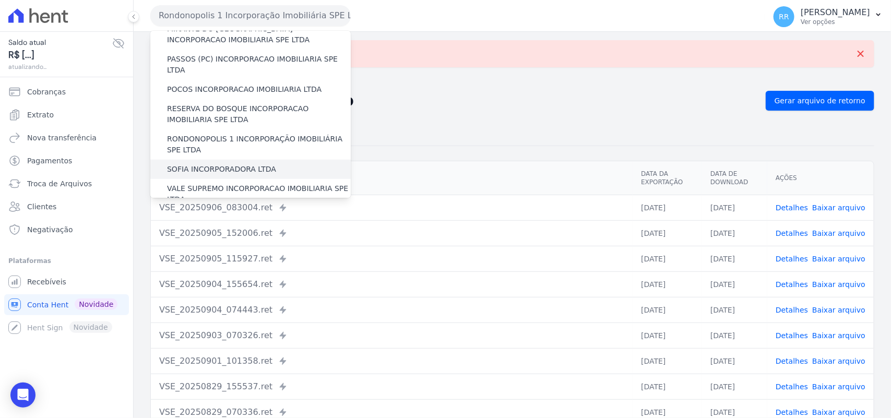
click at [220, 160] on div "SOFIA INCORPORADORA LTDA" at bounding box center [250, 169] width 201 height 19
click at [220, 164] on label "SOFIA INCORPORADORA LTDA" at bounding box center [221, 169] width 109 height 11
click at [0, 0] on input "SOFIA INCORPORADORA LTDA" at bounding box center [0, 0] width 0 height 0
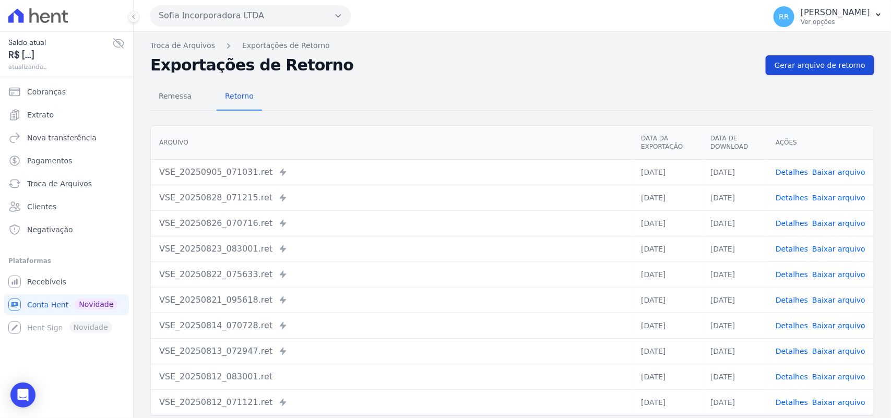
click at [829, 67] on span "Gerar arquivo de retorno" at bounding box center [820, 65] width 91 height 10
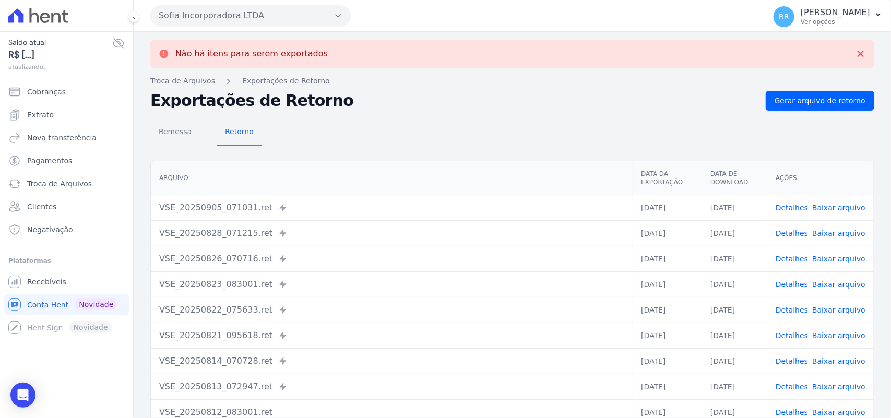
click at [194, 11] on button "Sofia Incorporadora LTDA" at bounding box center [250, 15] width 201 height 21
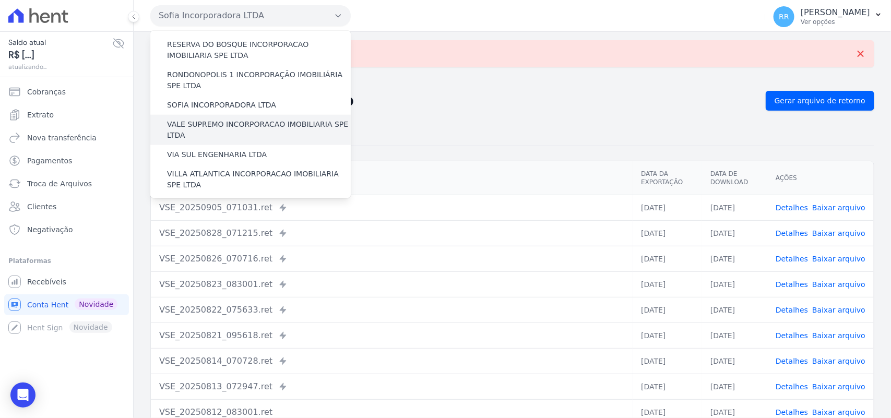
scroll to position [433, 0]
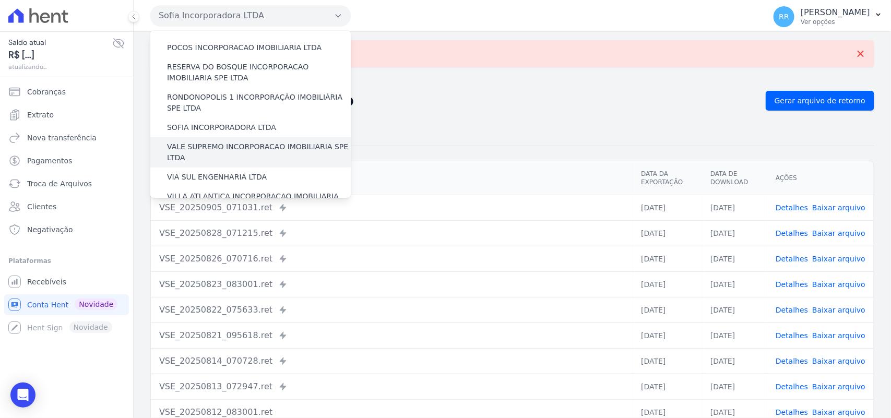
click at [194, 142] on label "VALE SUPREMO INCORPORACAO IMOBILIARIA SPE LTDA" at bounding box center [259, 153] width 184 height 22
click at [0, 0] on input "VALE SUPREMO INCORPORACAO IMOBILIARIA SPE LTDA" at bounding box center [0, 0] width 0 height 0
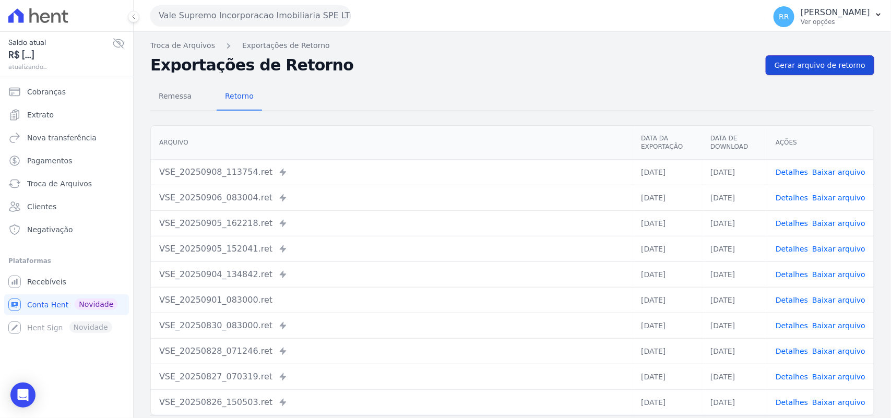
click at [812, 64] on span "Gerar arquivo de retorno" at bounding box center [820, 65] width 91 height 10
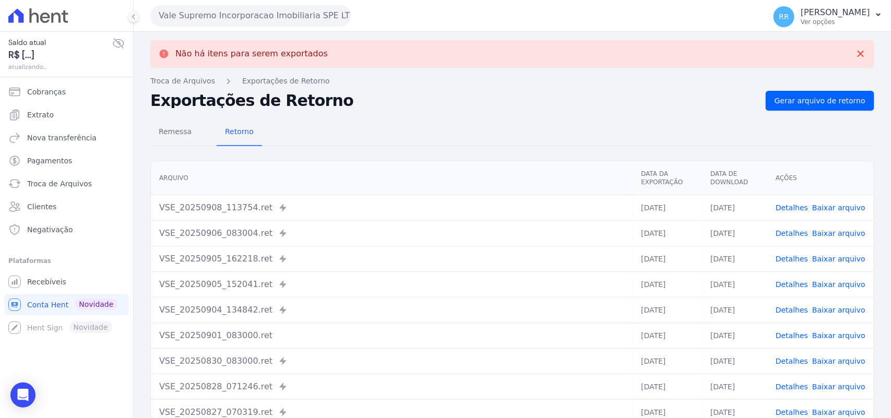
click at [206, 9] on button "Vale Supremo Incorporacao Imobiliaria SPE LTDA" at bounding box center [250, 15] width 201 height 21
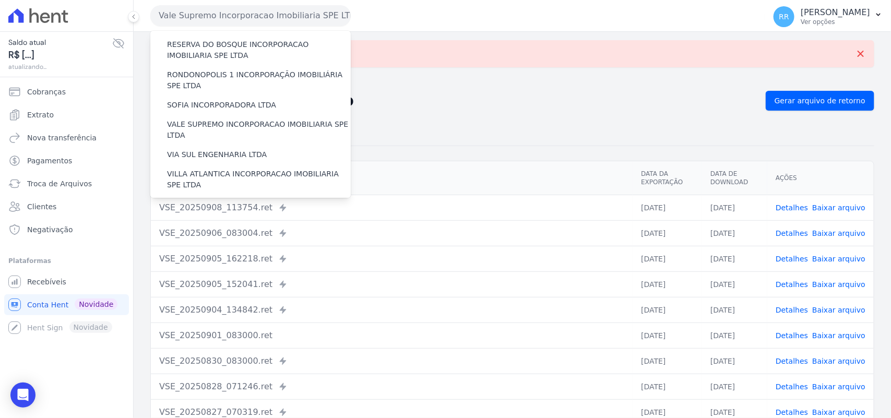
scroll to position [477, 0]
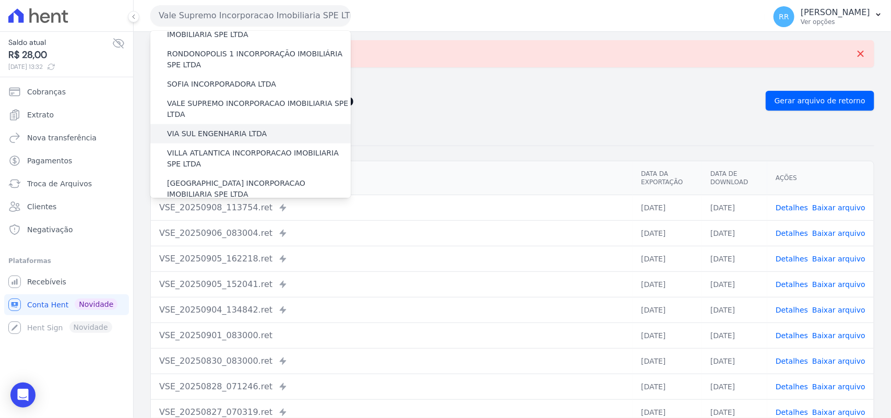
click at [207, 128] on label "VIA SUL ENGENHARIA LTDA" at bounding box center [217, 133] width 100 height 11
click at [0, 0] on input "VIA SUL ENGENHARIA LTDA" at bounding box center [0, 0] width 0 height 0
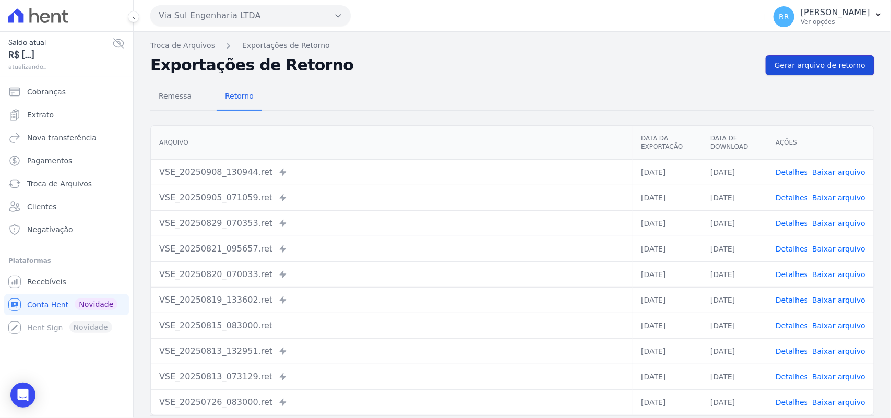
click at [821, 71] on link "Gerar arquivo de retorno" at bounding box center [820, 65] width 109 height 20
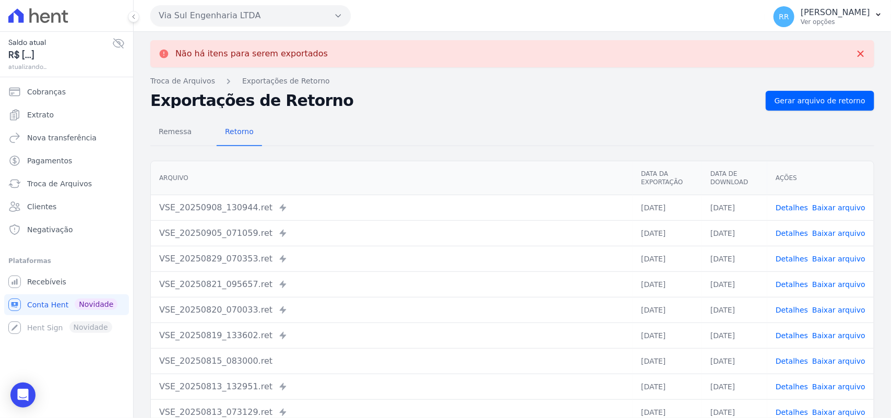
click at [186, 14] on button "Via Sul Engenharia LTDA" at bounding box center [250, 15] width 201 height 21
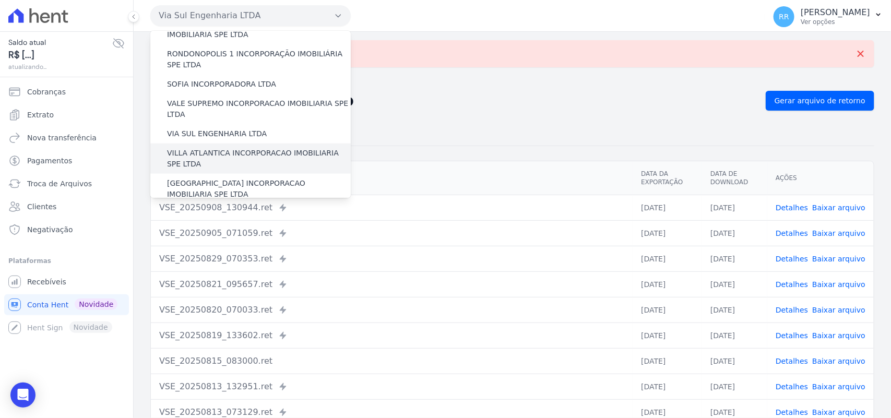
click at [202, 148] on label "VILLA ATLANTICA INCORPORACAO IMOBILIARIA SPE LTDA" at bounding box center [259, 159] width 184 height 22
click at [0, 0] on input "VILLA ATLANTICA INCORPORACAO IMOBILIARIA SPE LTDA" at bounding box center [0, 0] width 0 height 0
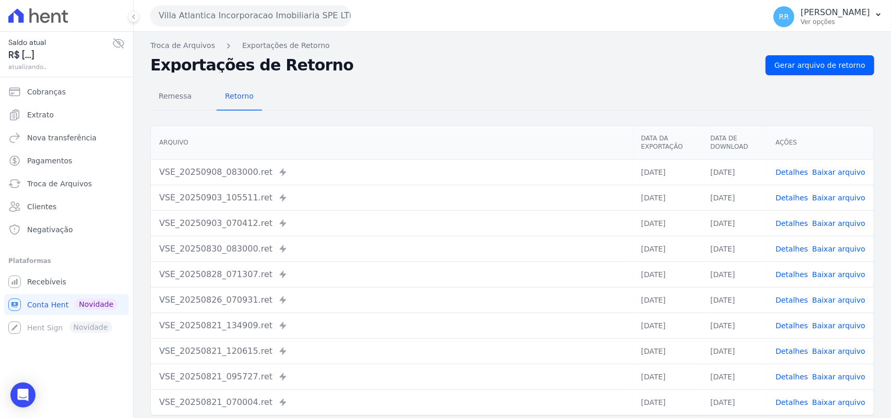
click at [836, 70] on span "Gerar arquivo de retorno" at bounding box center [820, 65] width 91 height 10
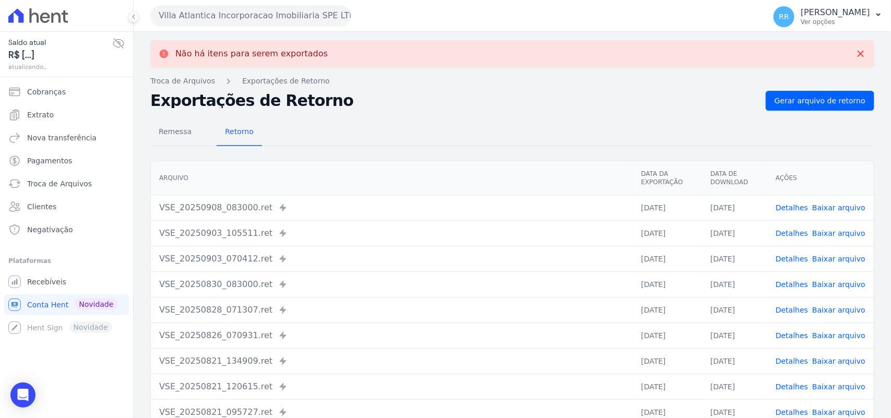
click at [195, 6] on button "Villa Atlantica Incorporacao Imobiliaria SPE LTDA" at bounding box center [250, 15] width 201 height 21
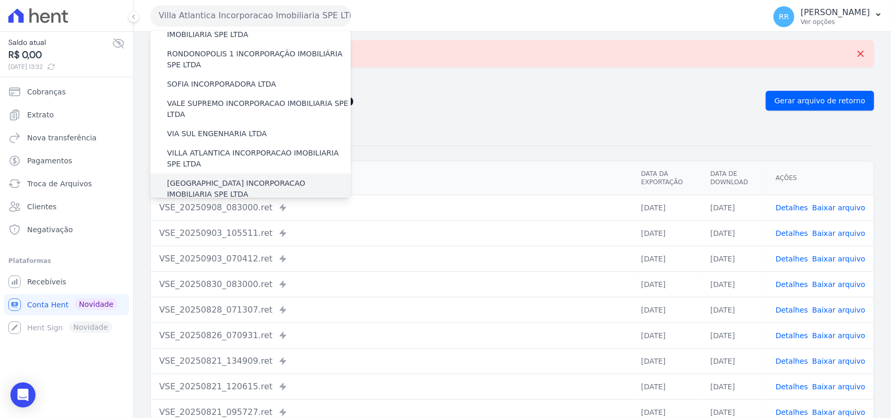
click at [199, 178] on label "[GEOGRAPHIC_DATA] INCORPORACAO IMOBILIARIA SPE LTDA" at bounding box center [259, 189] width 184 height 22
click at [0, 0] on input "[GEOGRAPHIC_DATA] INCORPORACAO IMOBILIARIA SPE LTDA" at bounding box center [0, 0] width 0 height 0
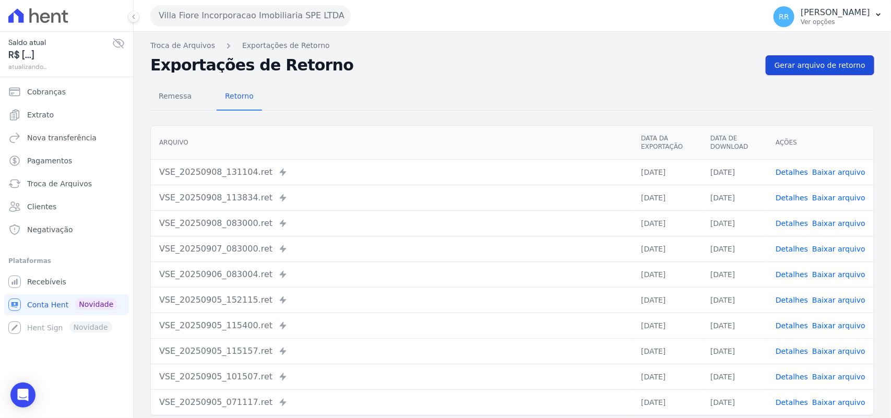
click at [823, 67] on span "Gerar arquivo de retorno" at bounding box center [820, 65] width 91 height 10
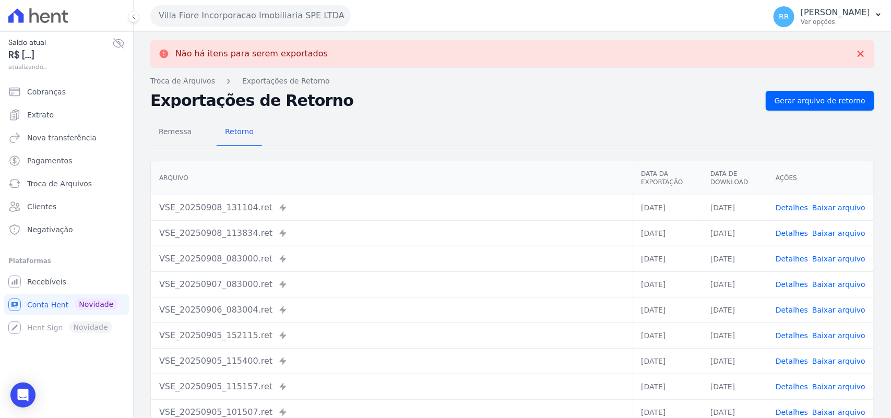
click at [204, 13] on button "Villa Fiore Incorporacao Imobiliaria SPE LTDA" at bounding box center [250, 15] width 201 height 21
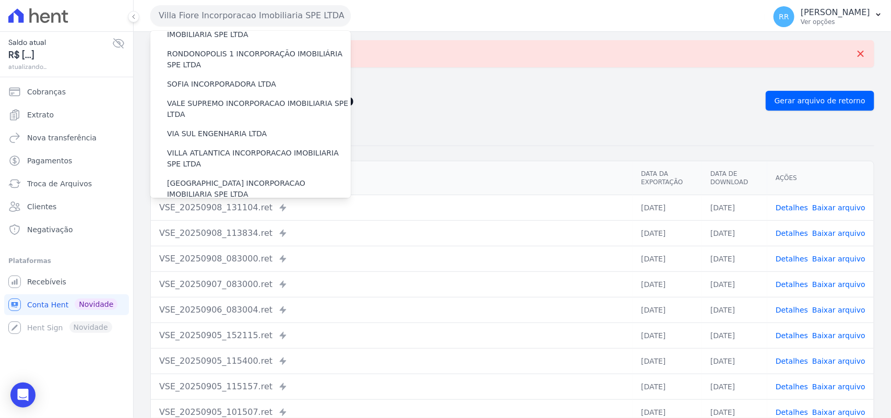
click at [225, 208] on label "VILLA TROPICAL INCORPORAÇÃO IMOBILIÁRIA SPE LTDA" at bounding box center [259, 219] width 184 height 22
click at [0, 0] on input "VILLA TROPICAL INCORPORAÇÃO IMOBILIÁRIA SPE LTDA" at bounding box center [0, 0] width 0 height 0
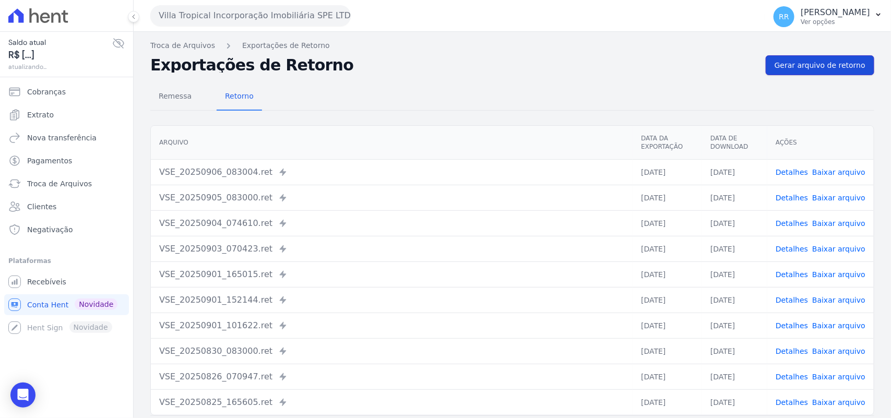
click at [832, 63] on span "Gerar arquivo de retorno" at bounding box center [820, 65] width 91 height 10
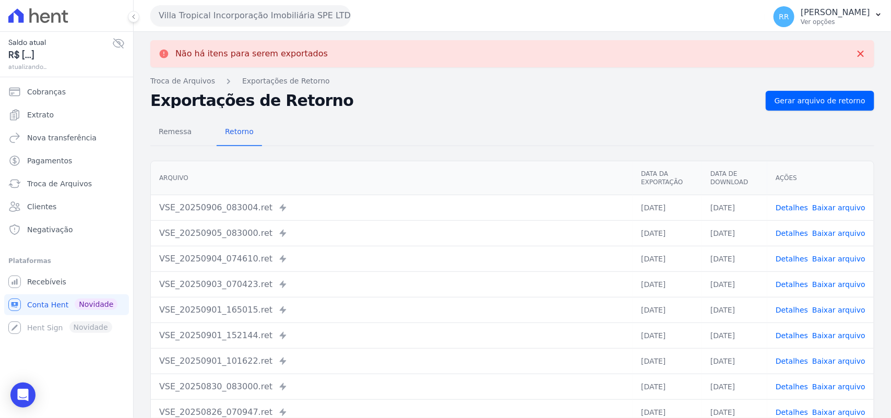
click at [215, 11] on button "Villa Tropical Incorporação Imobiliária SPE LTDA" at bounding box center [250, 15] width 201 height 21
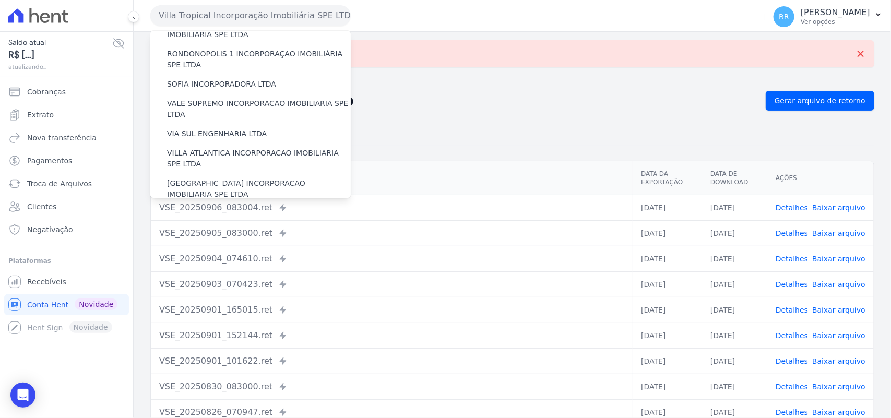
click at [492, 79] on nav "Troca de Arquivos Exportações de Retorno" at bounding box center [512, 81] width 724 height 11
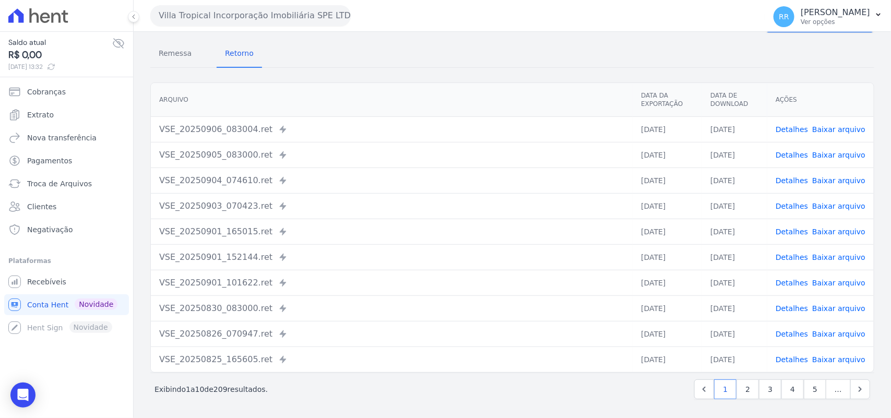
scroll to position [0, 0]
